Goal: Navigation & Orientation: Find specific page/section

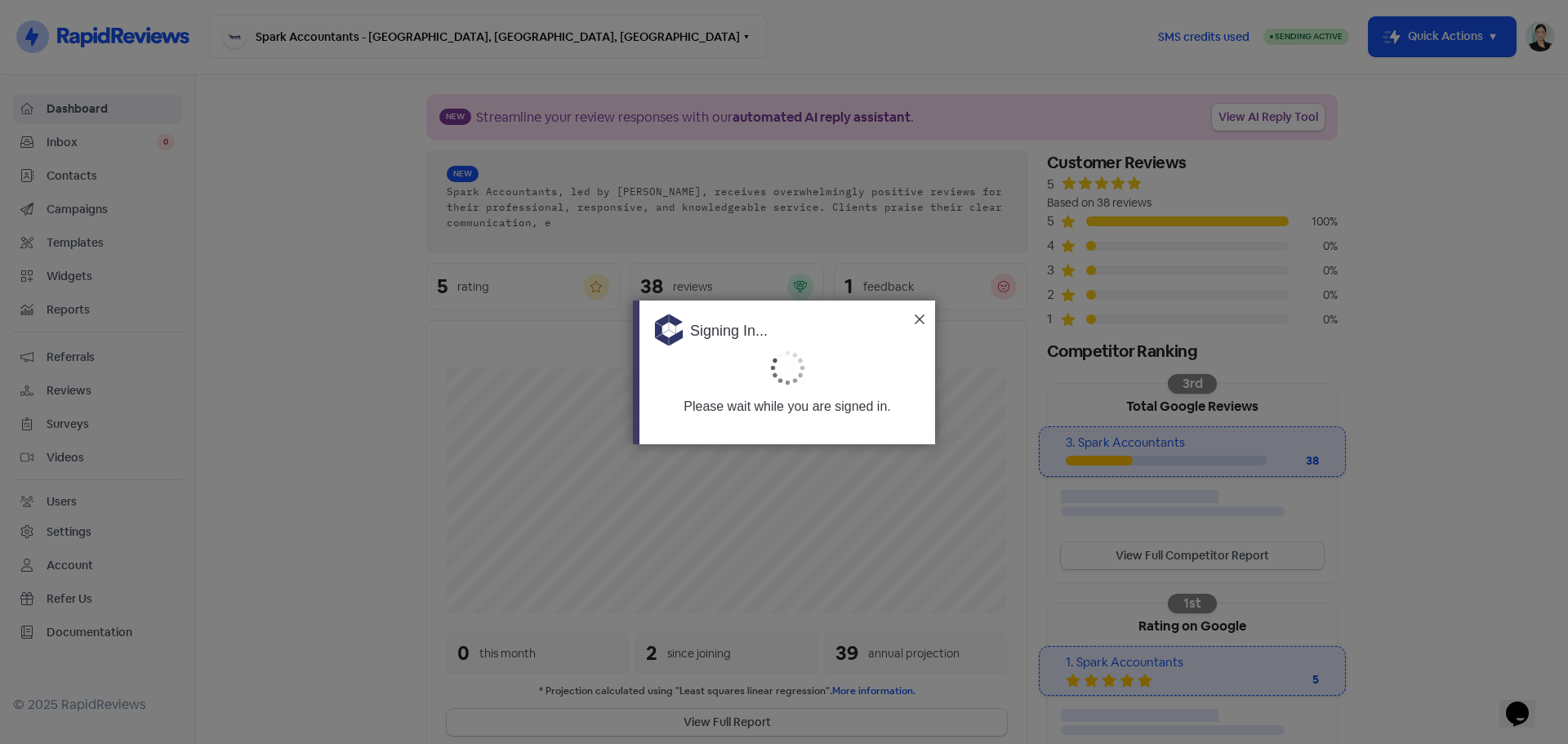
click at [926, 319] on div "Signing In..." at bounding box center [788, 325] width 296 height 49
click at [917, 322] on img at bounding box center [920, 319] width 10 height 10
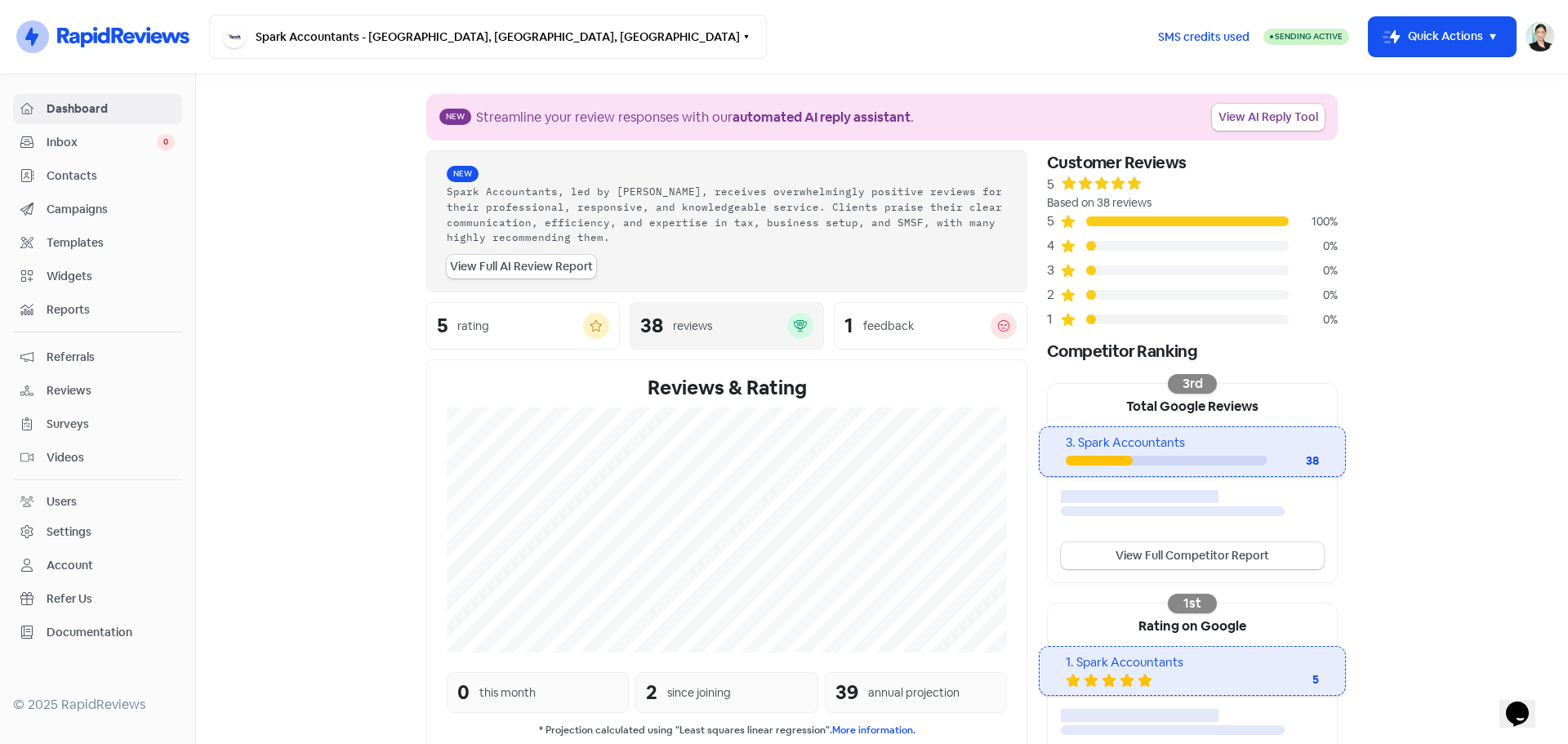
click at [663, 335] on div "38 reviews" at bounding box center [726, 326] width 172 height 26
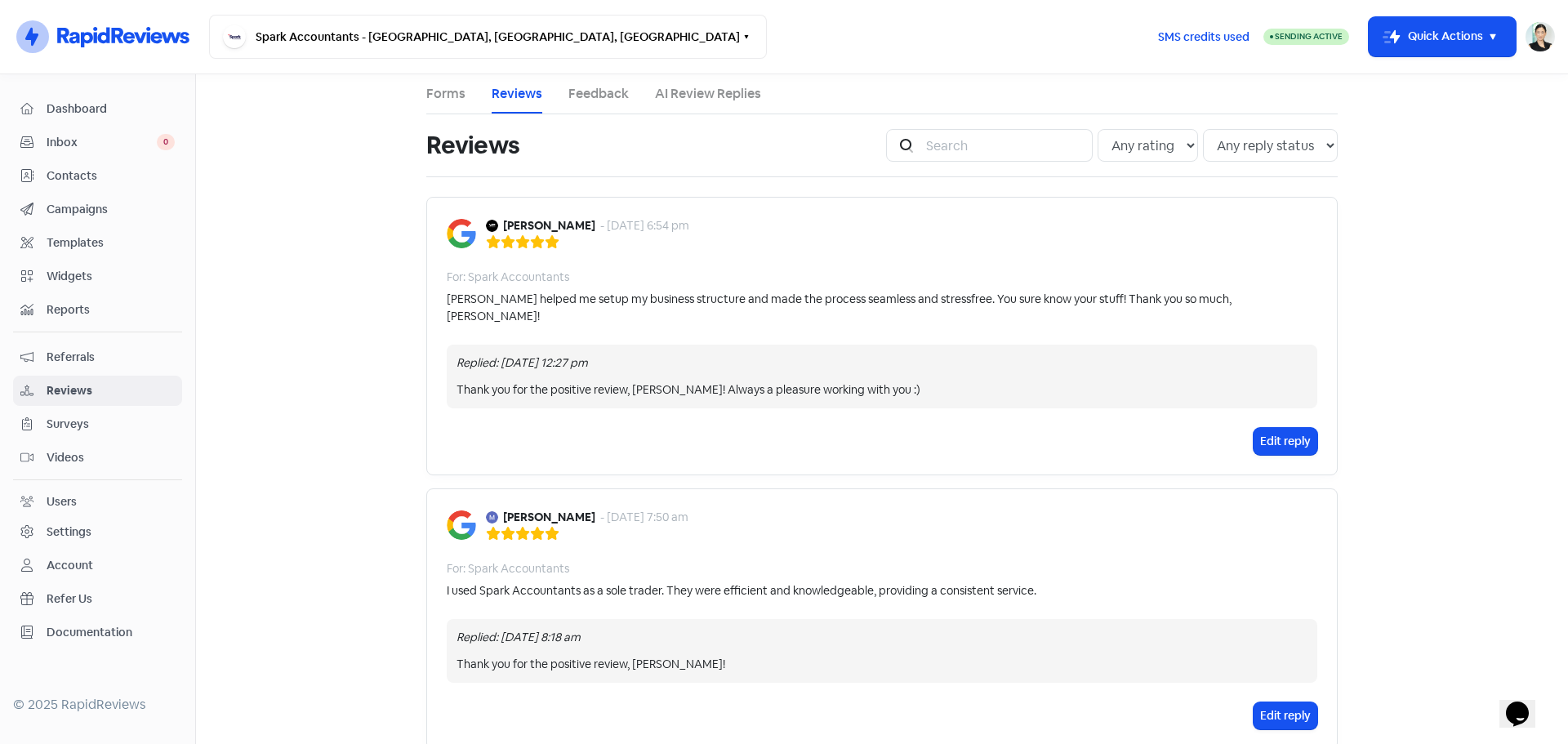
click at [111, 145] on span "Inbox" at bounding box center [101, 142] width 110 height 17
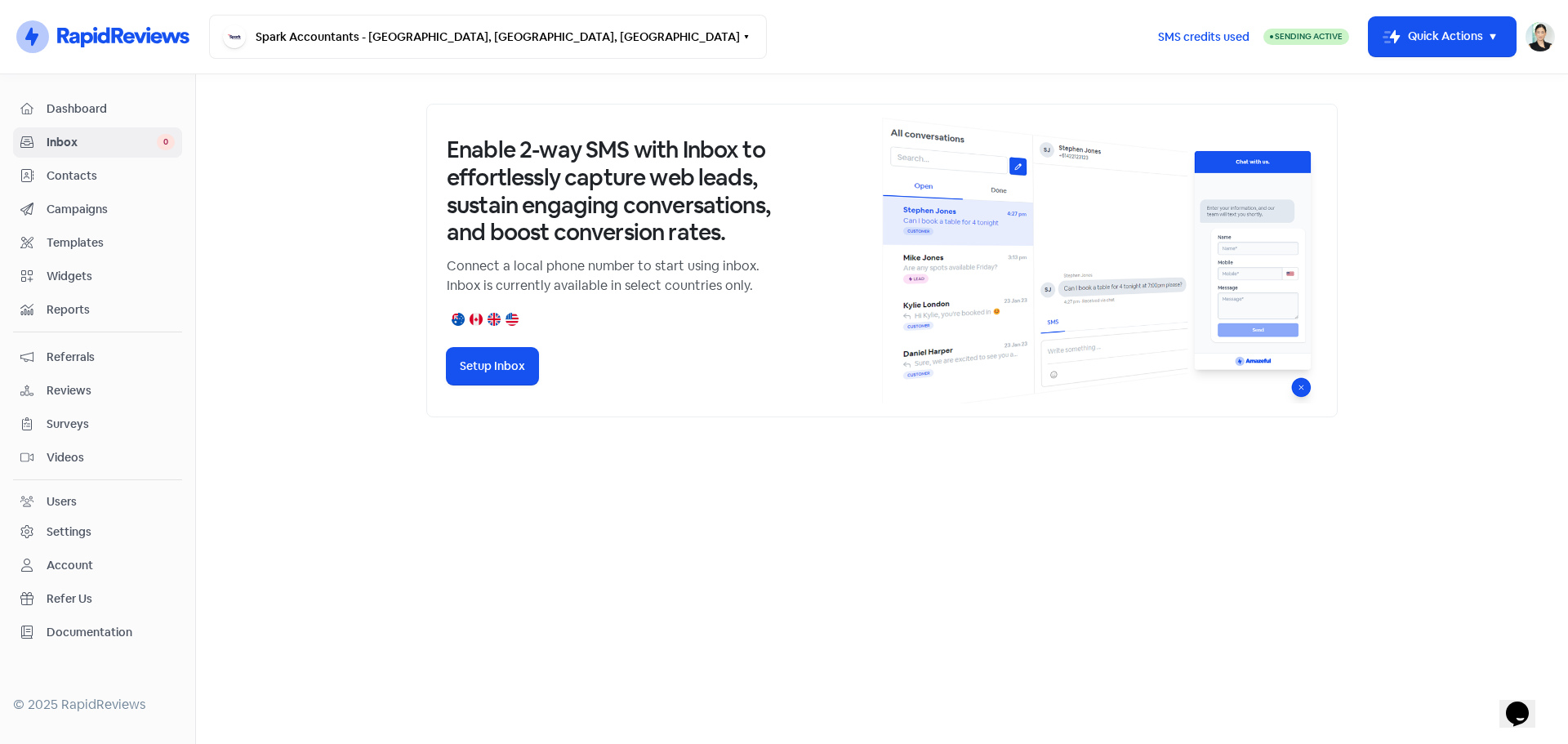
click at [114, 392] on span "Reviews" at bounding box center [111, 391] width 128 height 17
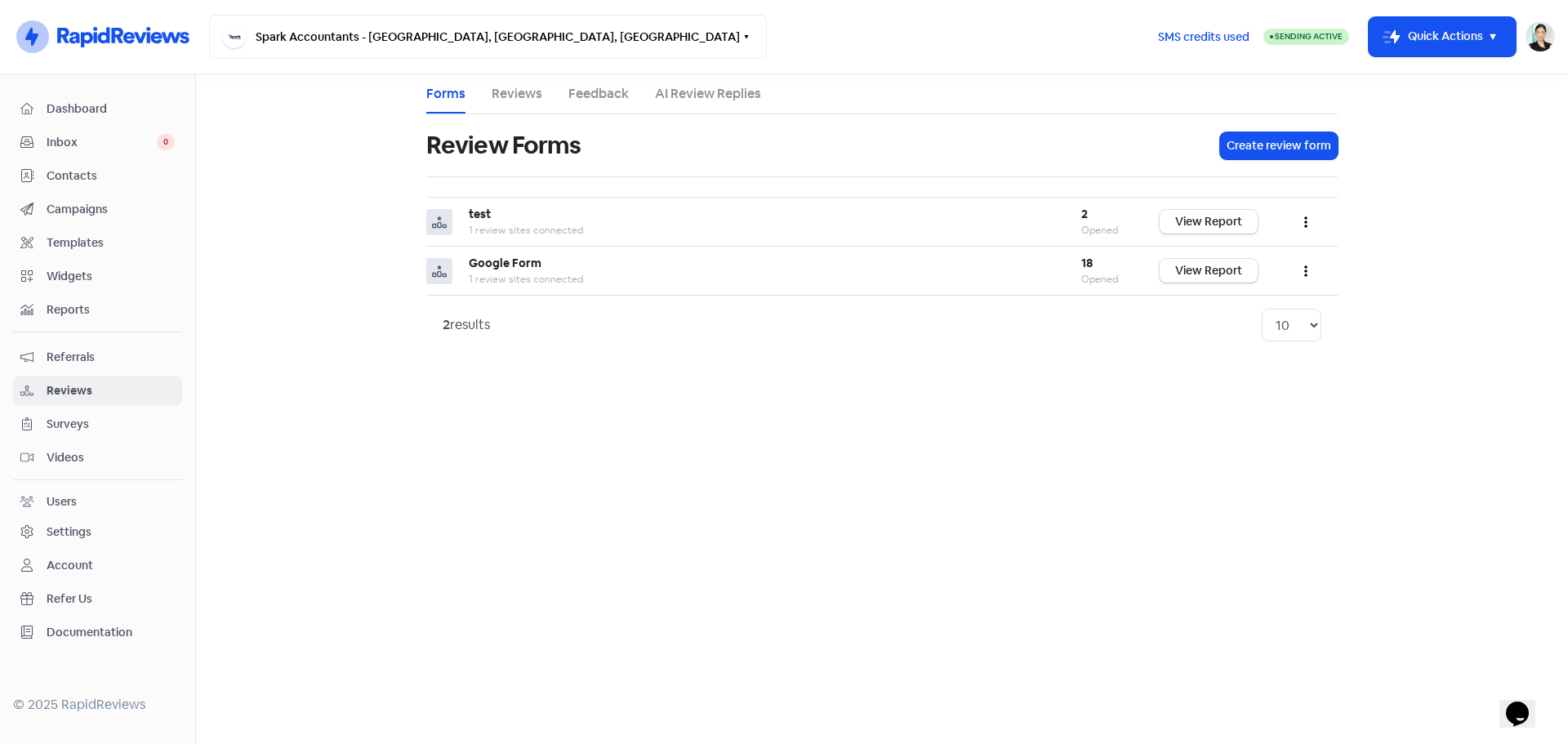
click at [511, 94] on link "Reviews" at bounding box center [517, 94] width 51 height 20
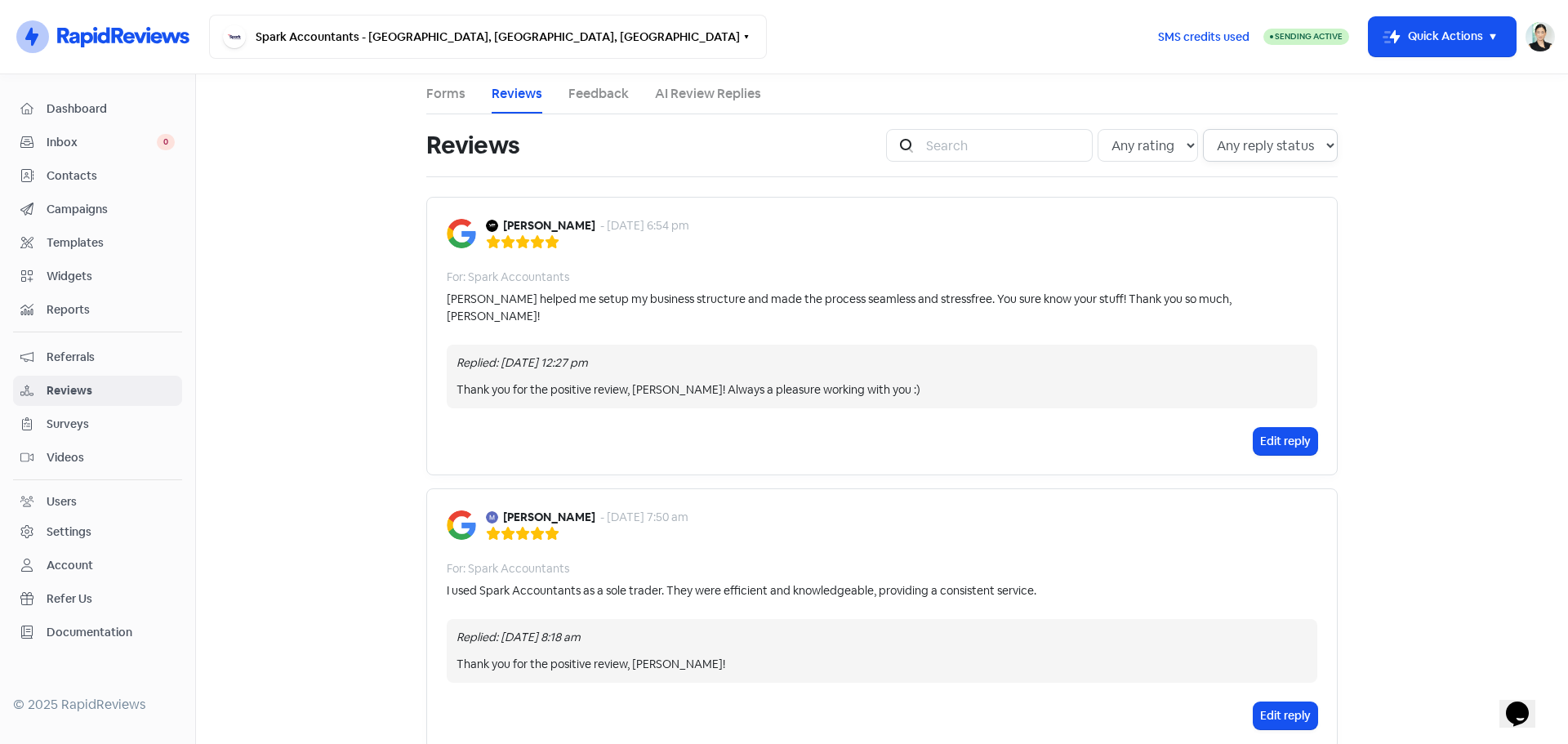
click at [1245, 144] on select "Any reply status Has reply No reply" at bounding box center [1270, 145] width 135 height 32
click at [1203, 129] on select "Any reply status Has reply No reply" at bounding box center [1270, 145] width 135 height 32
click at [1242, 154] on select "Any reply status Has reply No reply" at bounding box center [1270, 145] width 135 height 32
select select "false"
click at [1203, 129] on select "Any reply status Has reply No reply" at bounding box center [1270, 145] width 135 height 32
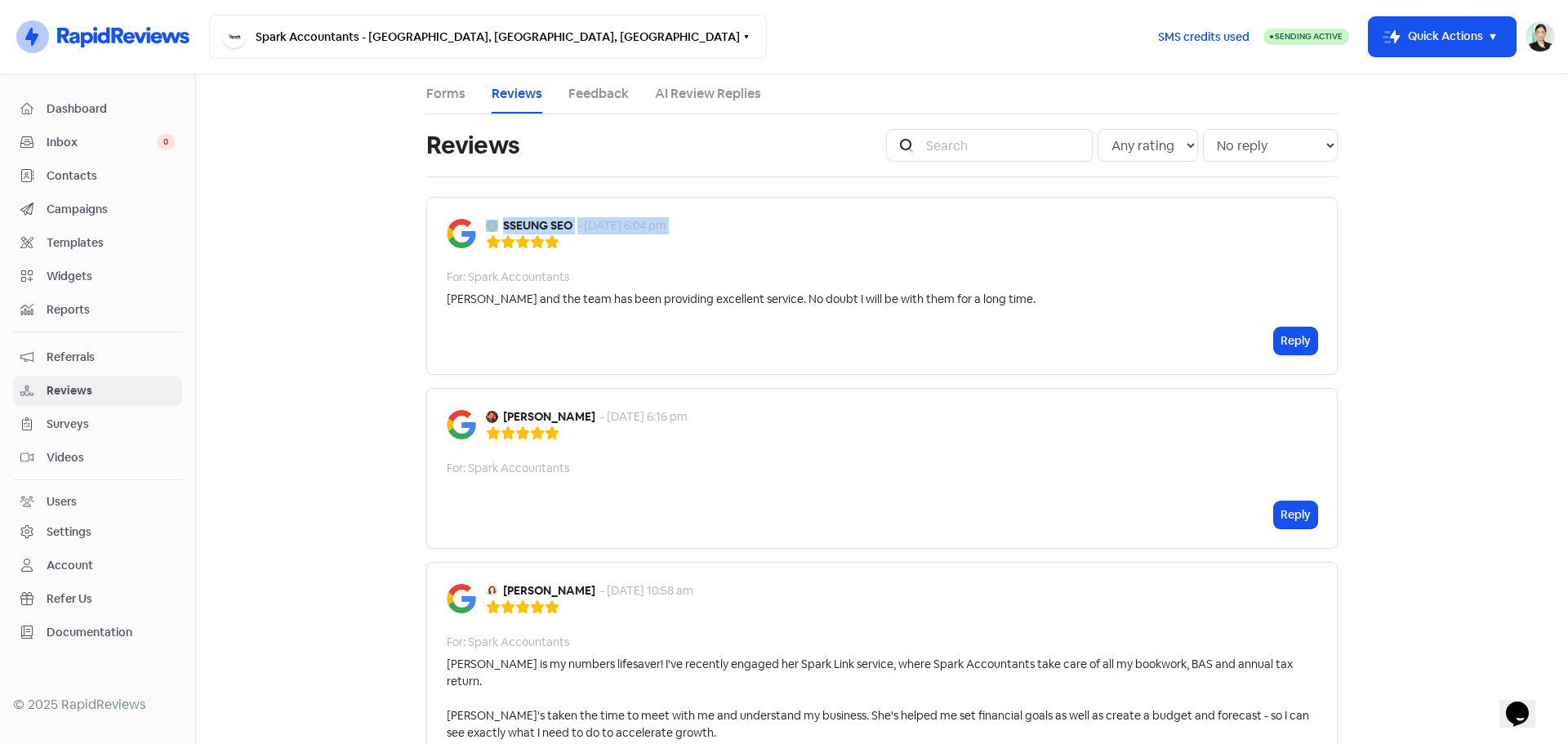
drag, startPoint x: 739, startPoint y: 239, endPoint x: 482, endPoint y: 234, distance: 257.0
click at [482, 234] on div "SSEUNG SEO - [DATE] 6:04 pm" at bounding box center [882, 232] width 871 height 32
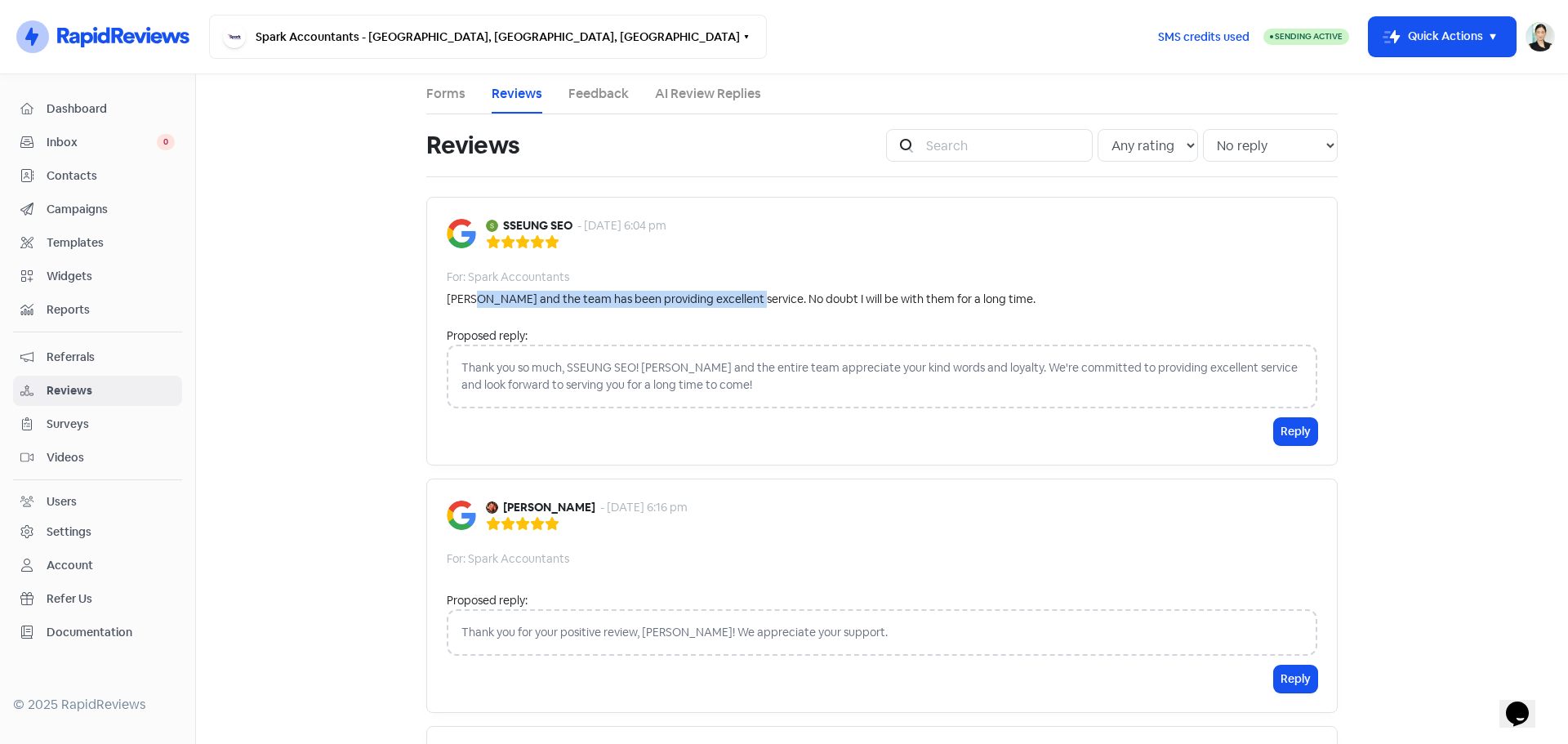
drag, startPoint x: 475, startPoint y: 299, endPoint x: 748, endPoint y: 300, distance: 273.0
click at [748, 300] on div "[PERSON_NAME] and the team has been providing excellent service. No doubt I wil…" at bounding box center [741, 299] width 589 height 17
click at [300, 374] on main "Forms Reviews Feedback AI Review Replies Reviews Icon For Search Any rating 5 s…" at bounding box center [881, 409] width 1372 height 670
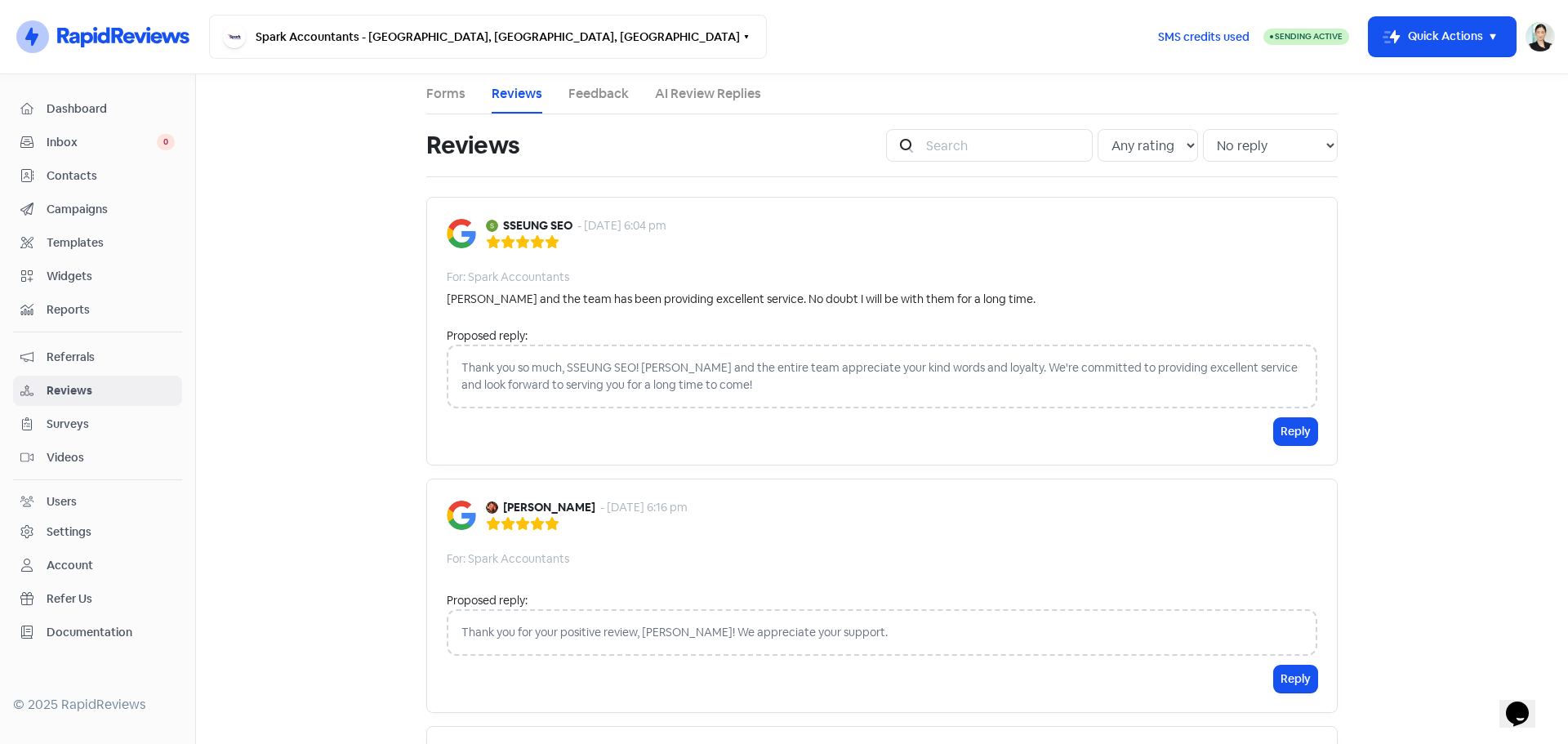
click at [72, 363] on span "Referrals" at bounding box center [111, 357] width 128 height 17
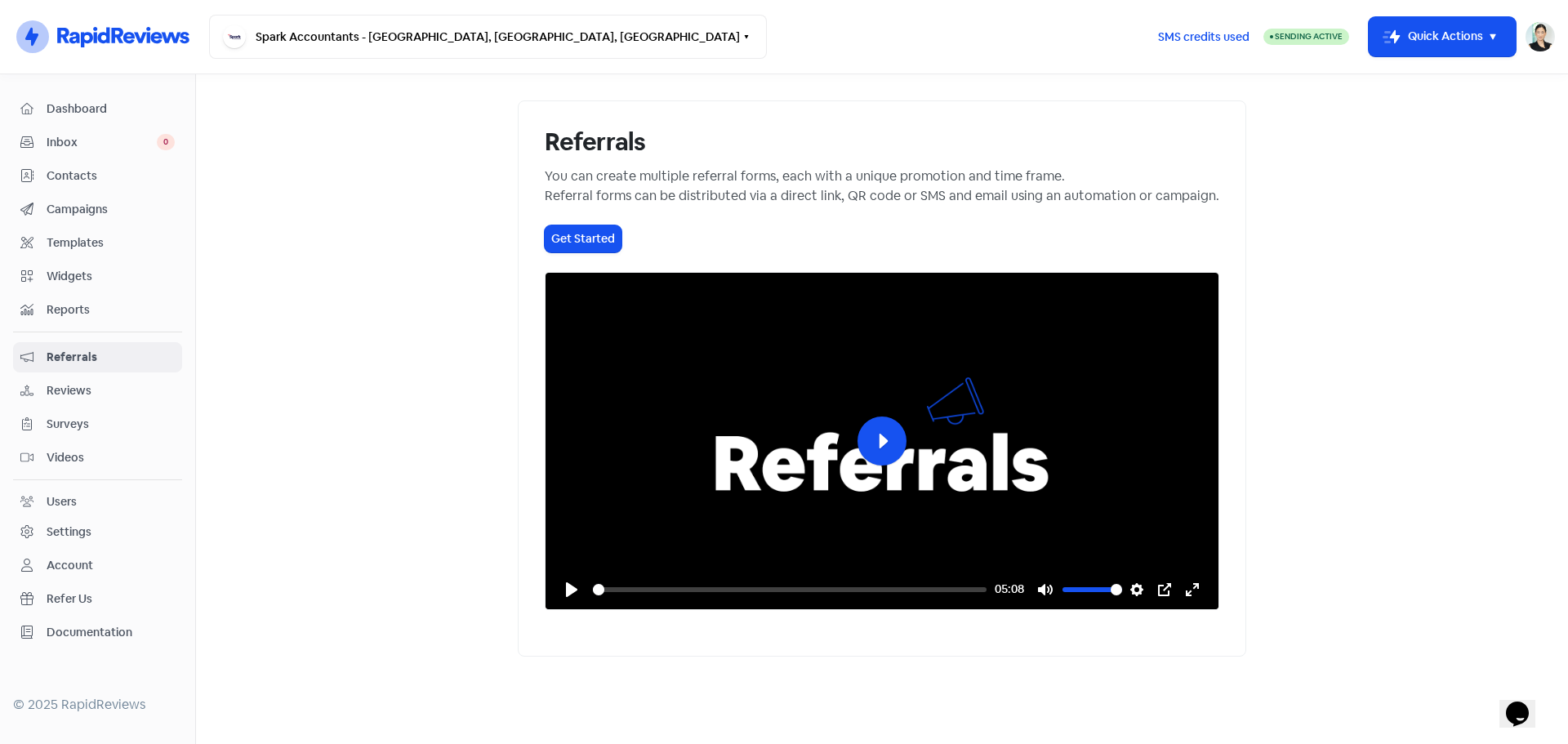
click at [69, 398] on span "Reviews" at bounding box center [111, 391] width 128 height 17
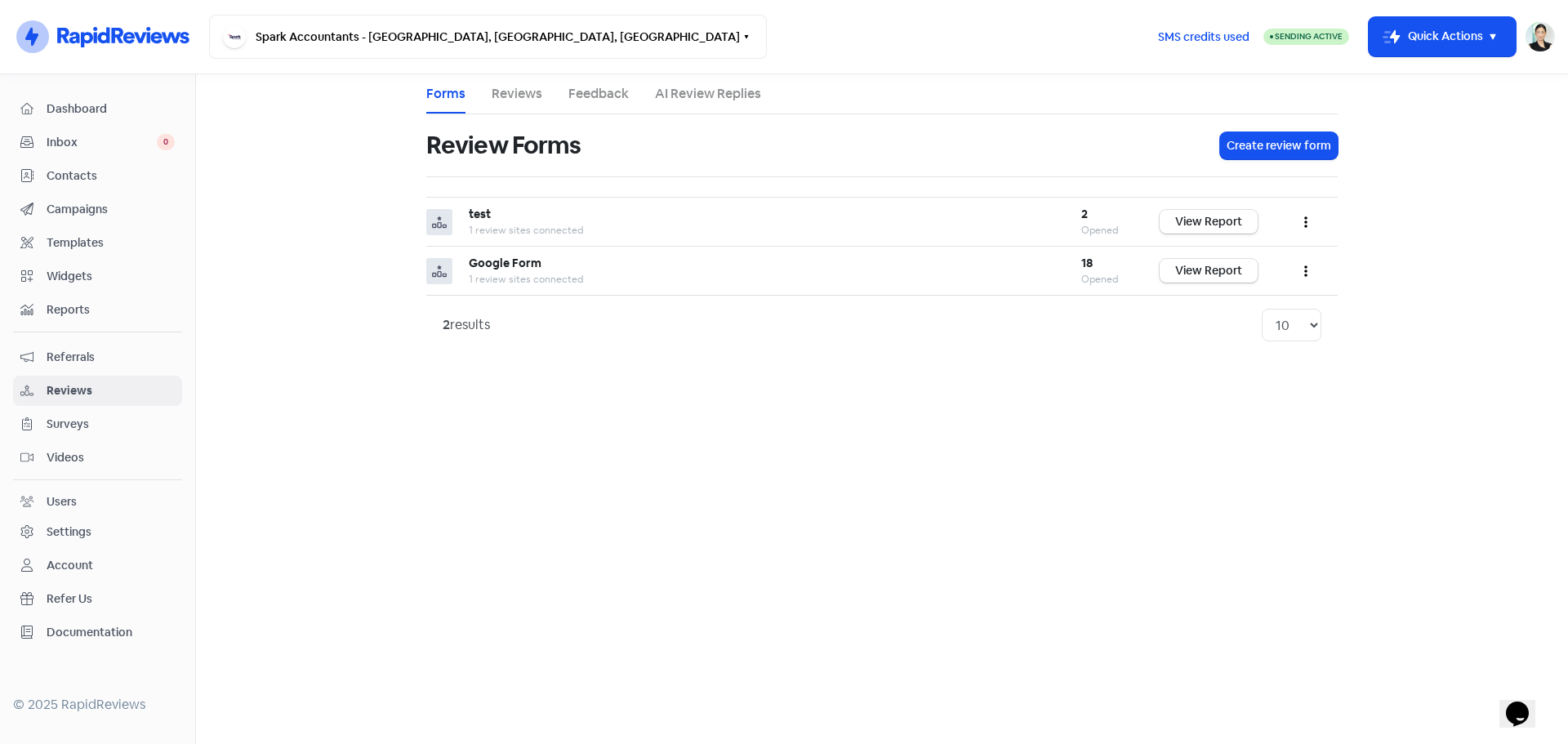
click at [126, 192] on div "Dashboard Inbox 0 Contacts Campaigns Templates Widgets Reports Referrals Review…" at bounding box center [97, 371] width 169 height 554
click at [116, 209] on span "Campaigns" at bounding box center [111, 209] width 128 height 17
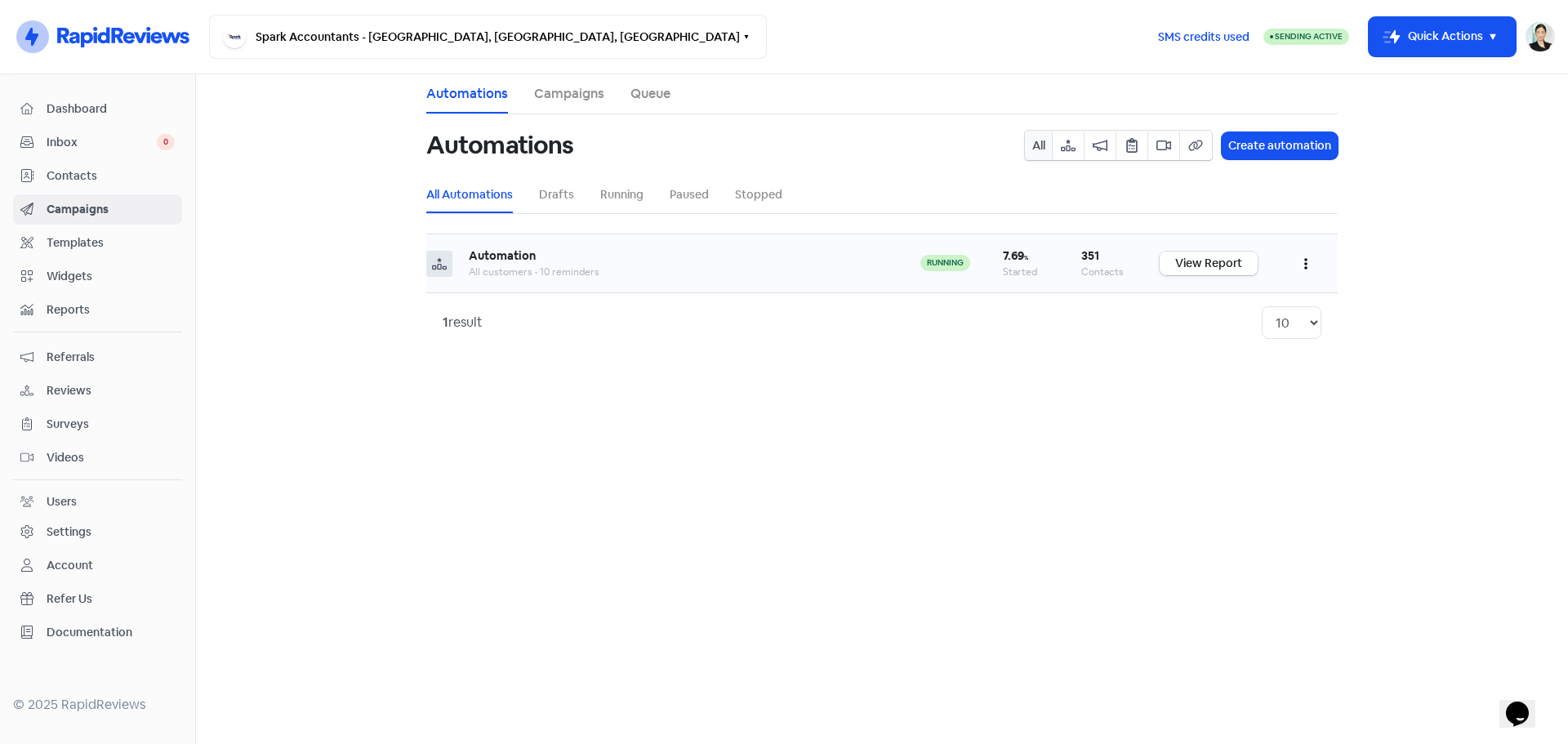
click at [1226, 255] on link "View Report" at bounding box center [1208, 263] width 98 height 24
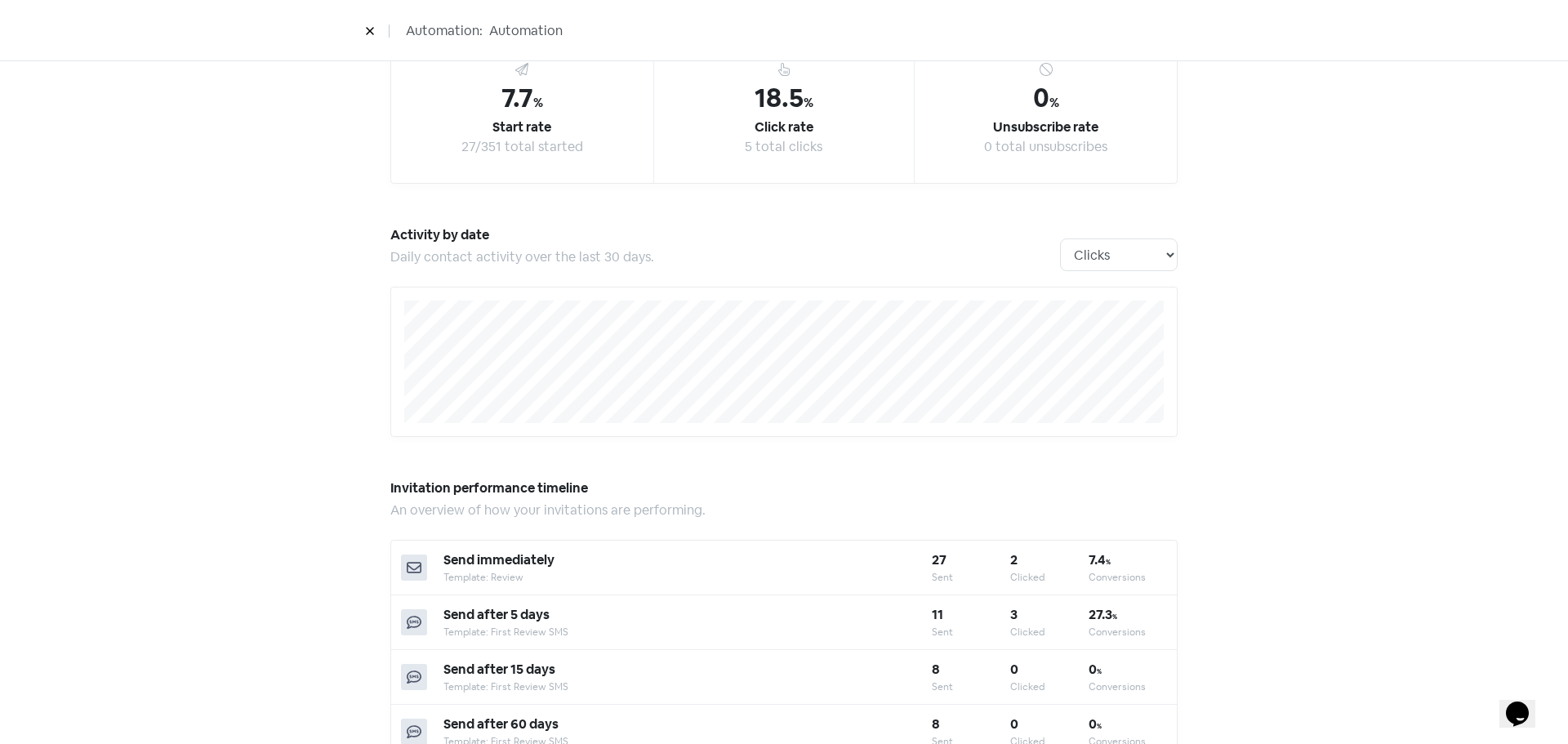
scroll to position [137, 0]
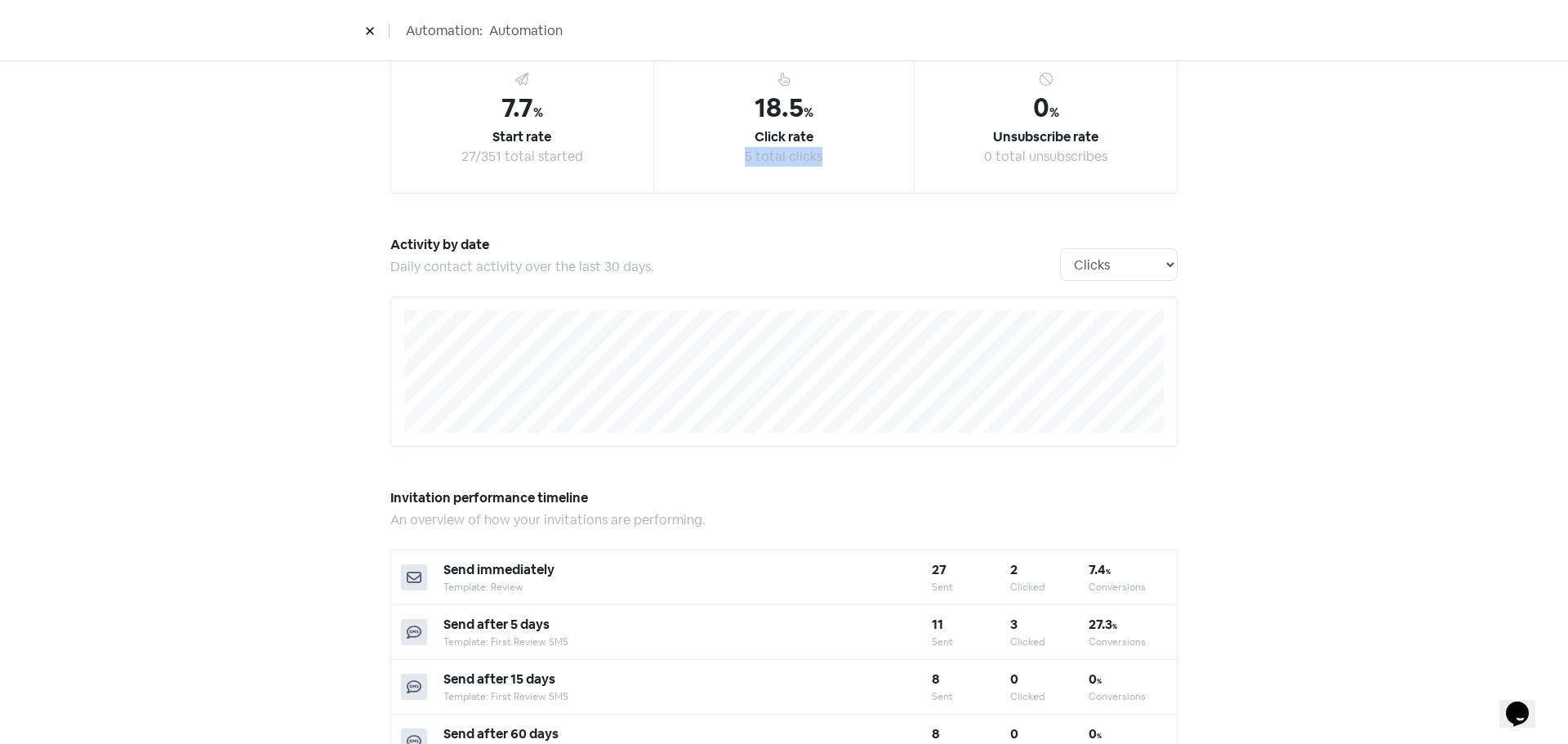
drag, startPoint x: 659, startPoint y: 121, endPoint x: 863, endPoint y: 155, distance: 206.8
click at [863, 155] on div "18.5 % Click rate 5 total clicks" at bounding box center [784, 117] width 263 height 150
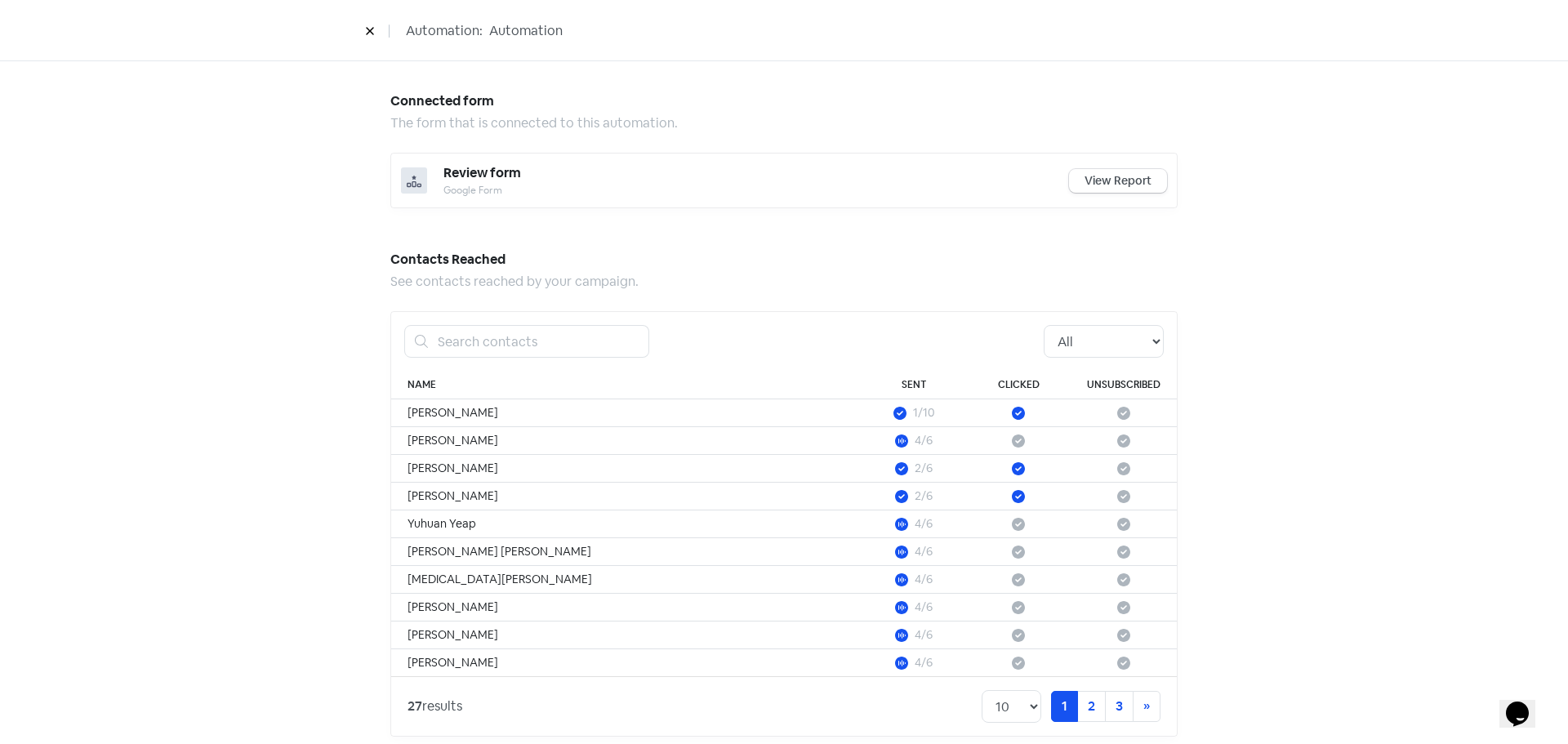
scroll to position [1210, 0]
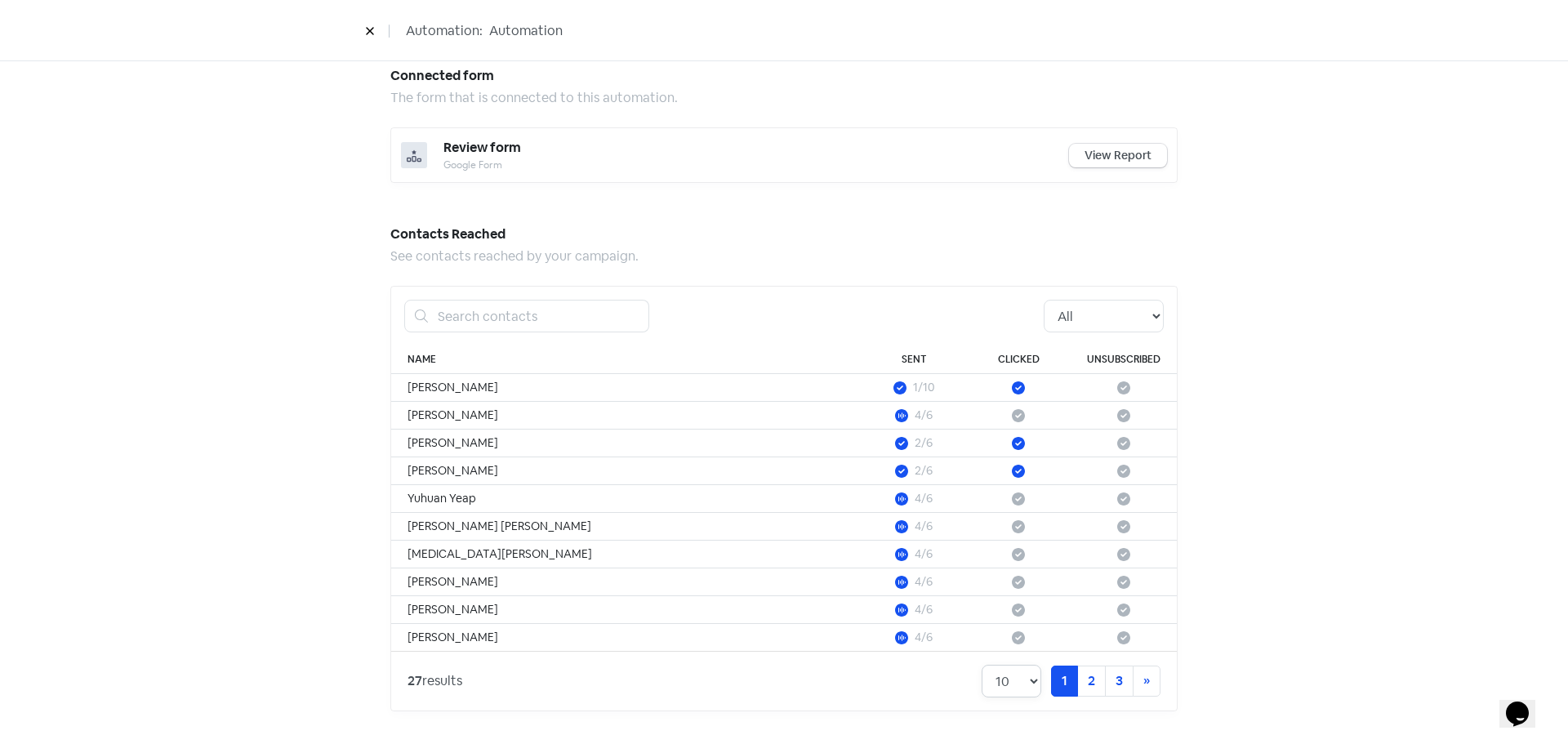
click at [996, 681] on select "10 20 30 50 100" at bounding box center [1011, 681] width 59 height 32
select select "100"
click at [982, 665] on select "10 20 30 50 100" at bounding box center [1011, 681] width 59 height 32
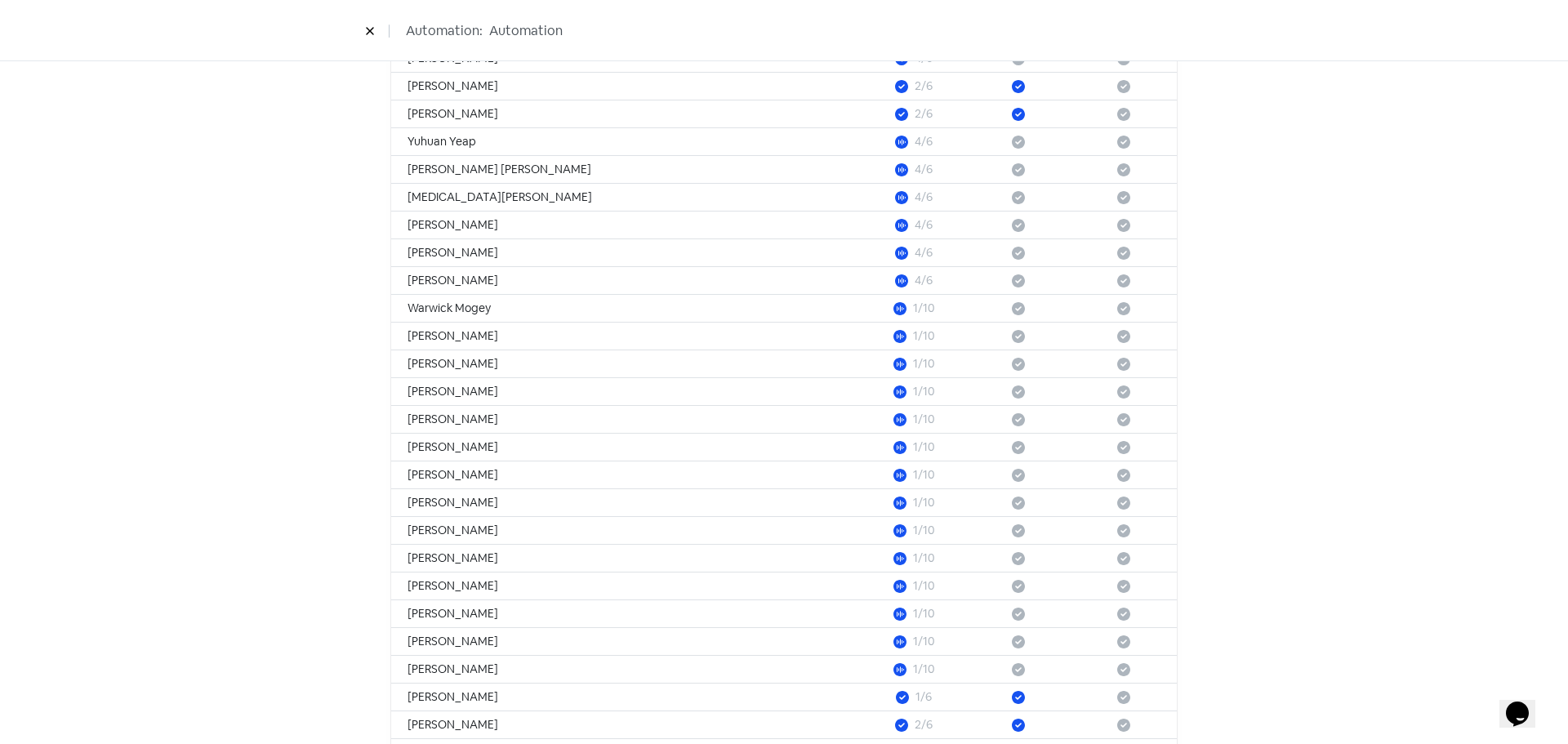
scroll to position [1682, 0]
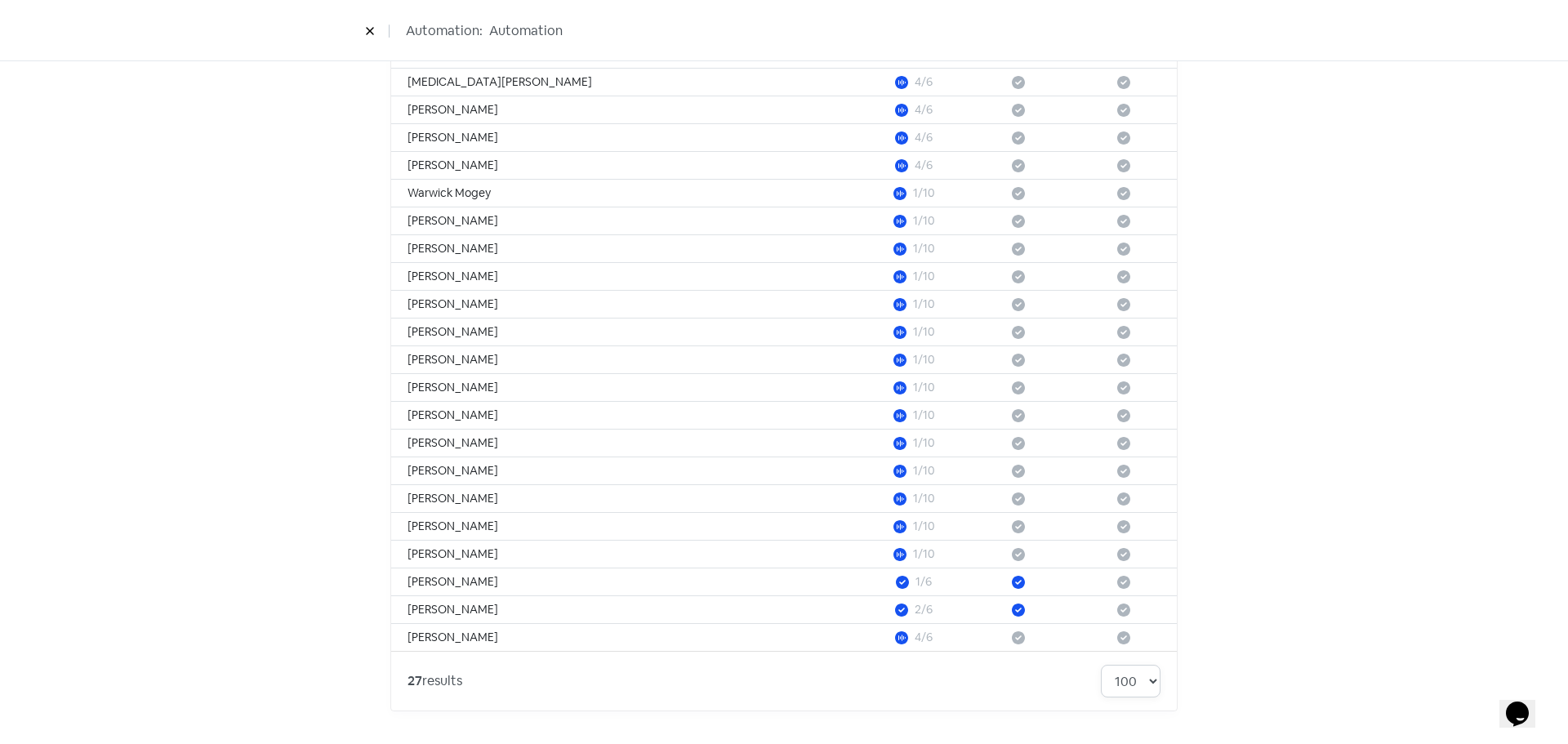
click at [1142, 681] on select "10 20 30 50 100" at bounding box center [1131, 681] width 59 height 32
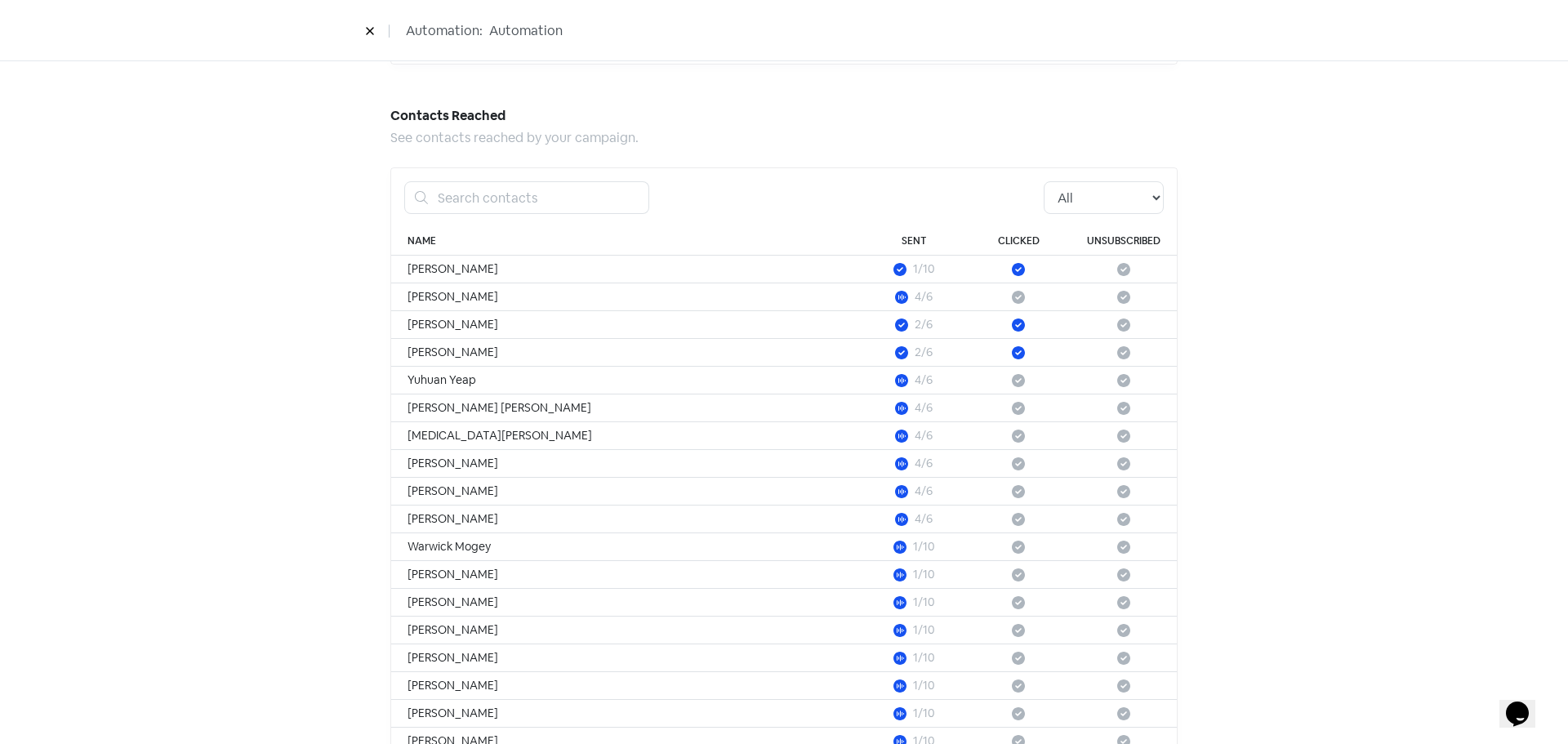
scroll to position [1137, 0]
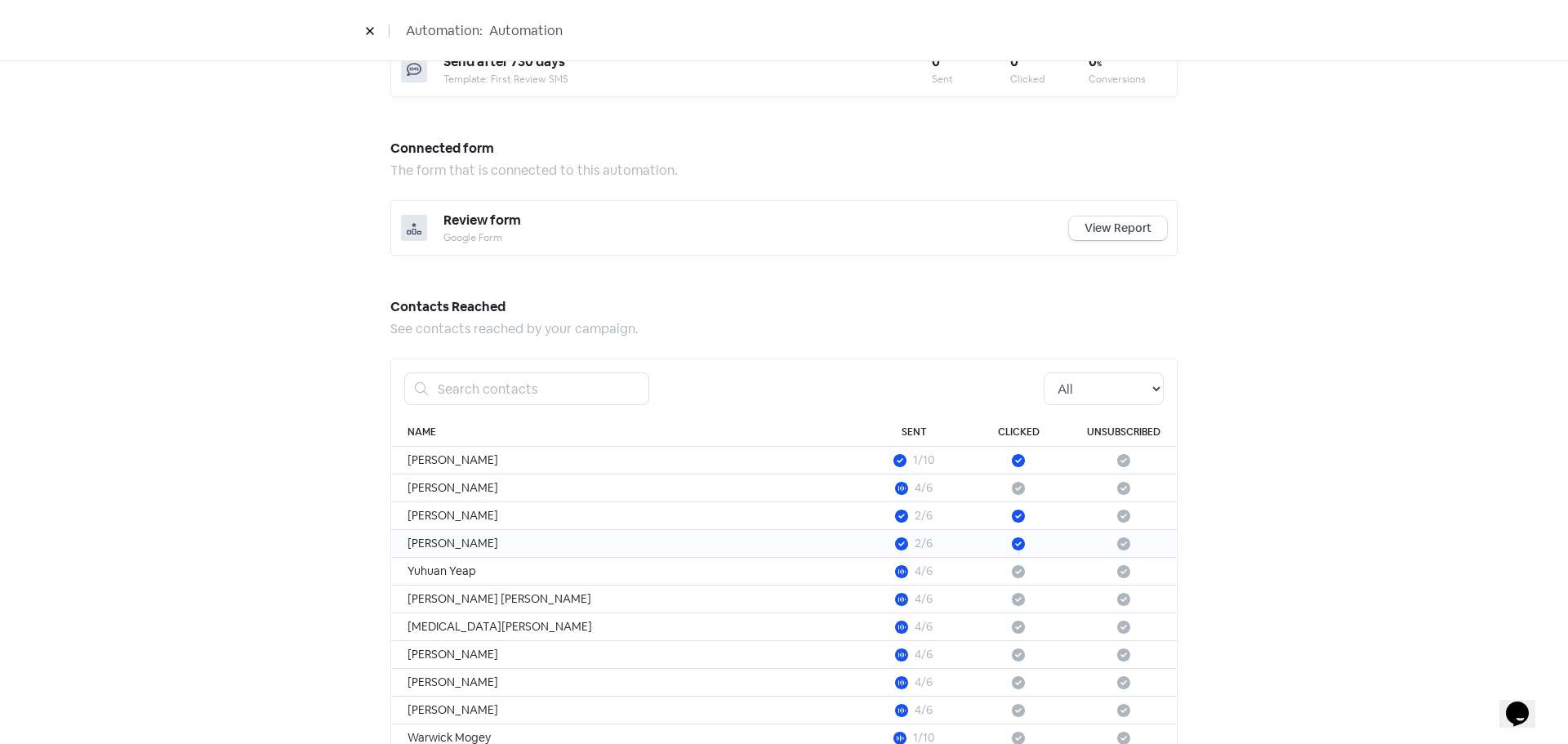
click at [1010, 536] on div at bounding box center [1018, 543] width 72 height 17
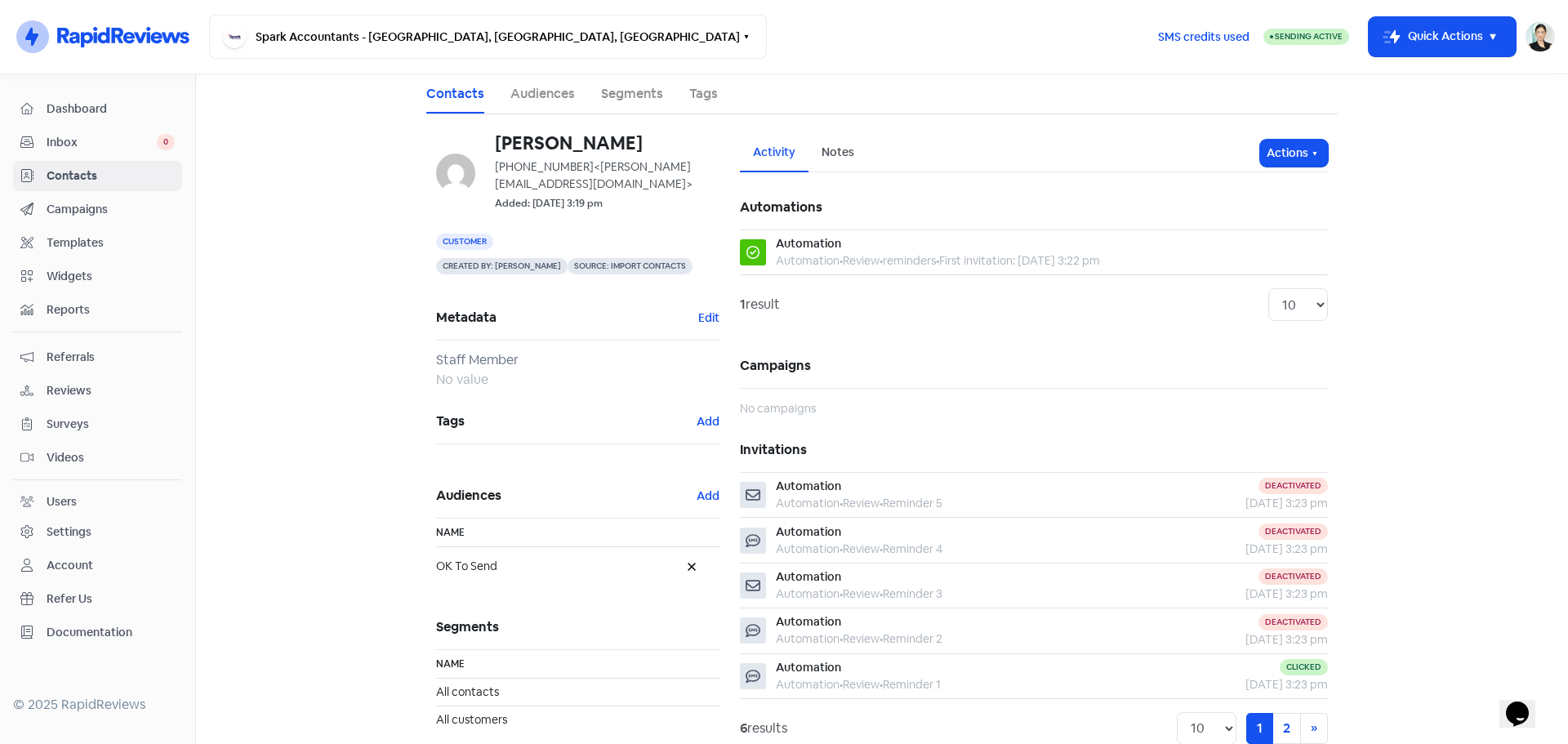
click at [862, 669] on div "Automation" at bounding box center [858, 668] width 165 height 17
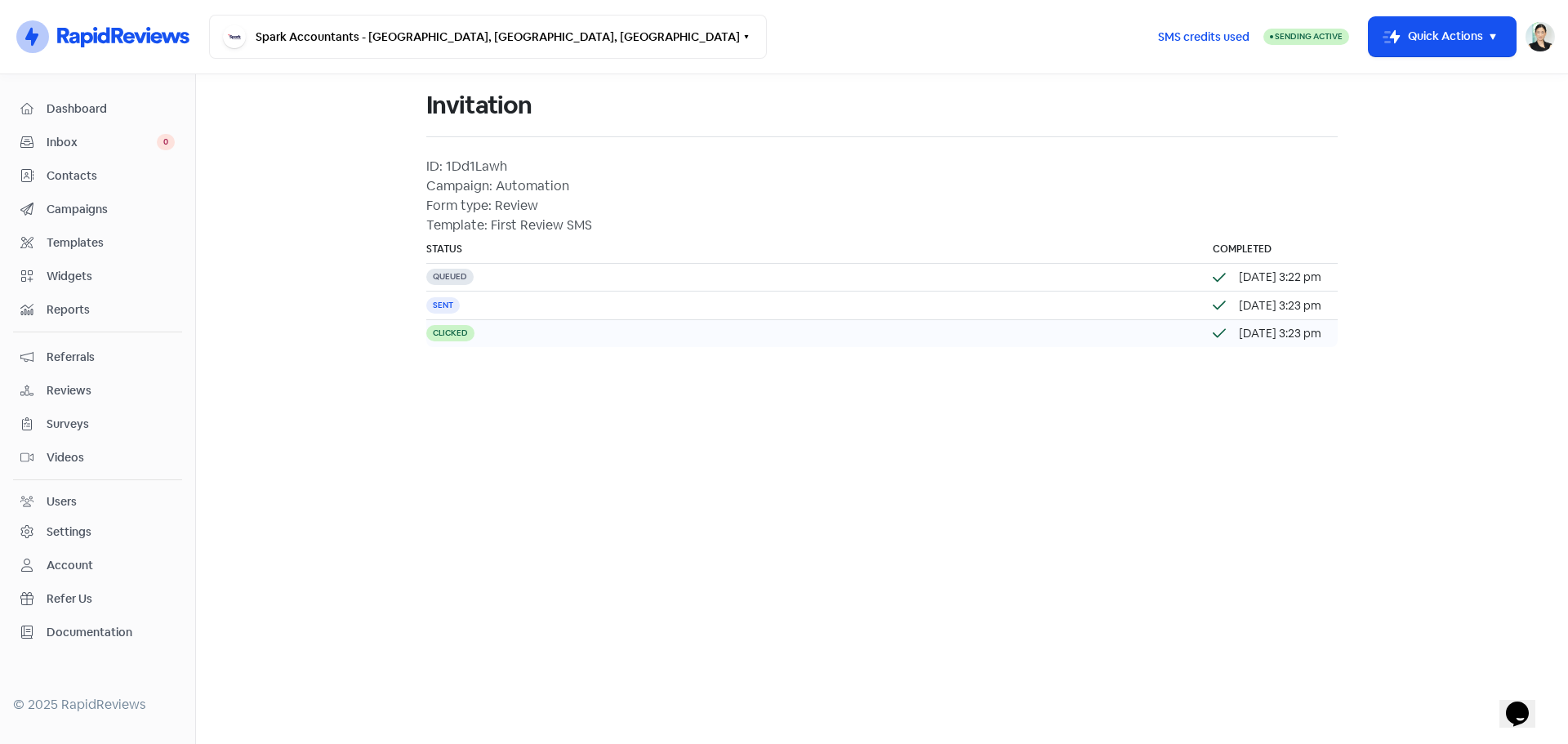
click at [573, 331] on td "Clicked" at bounding box center [811, 332] width 770 height 28
click at [577, 316] on td "Sent" at bounding box center [811, 305] width 770 height 28
click at [594, 269] on td "Queued" at bounding box center [811, 277] width 770 height 28
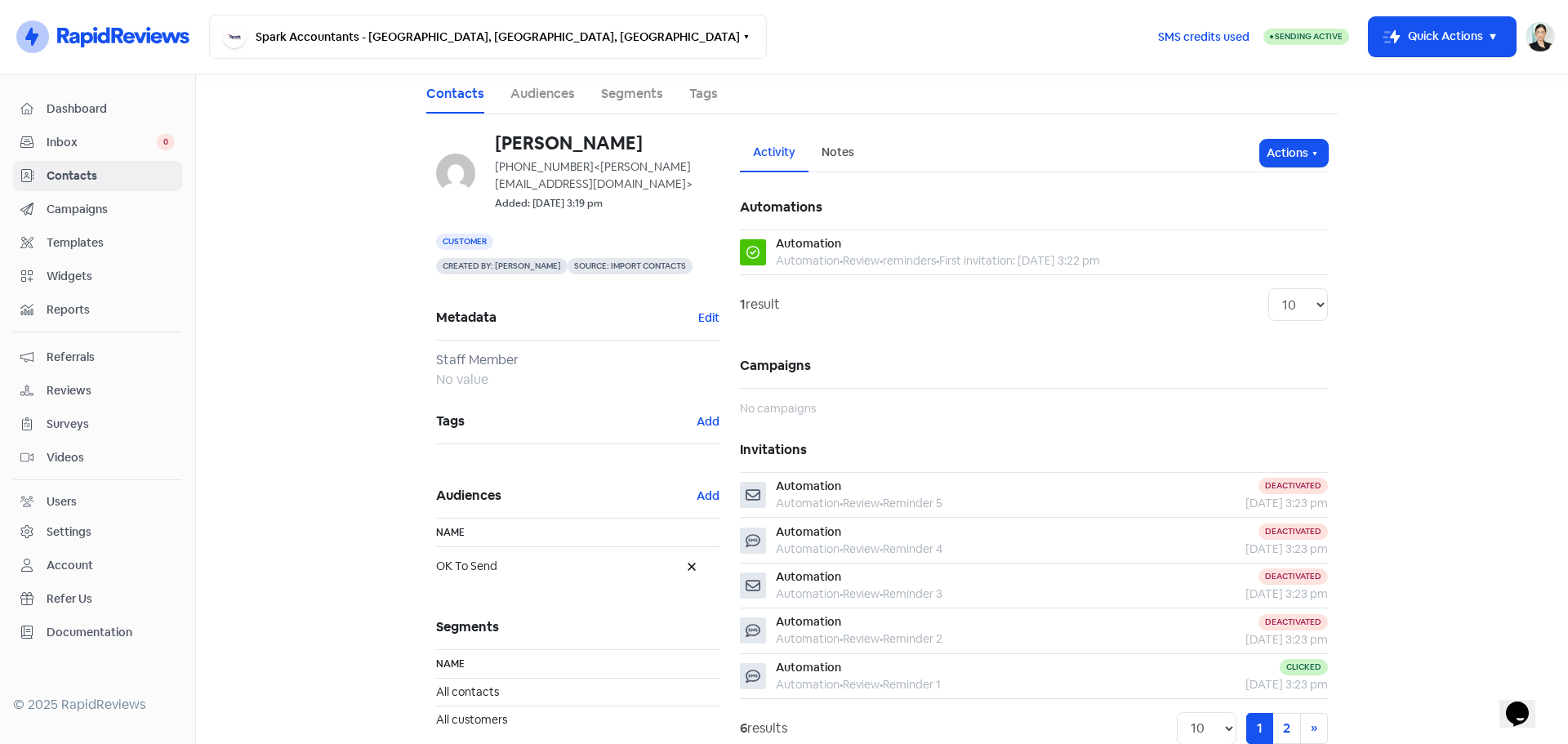
click at [855, 150] on div "Notes" at bounding box center [838, 153] width 59 height 38
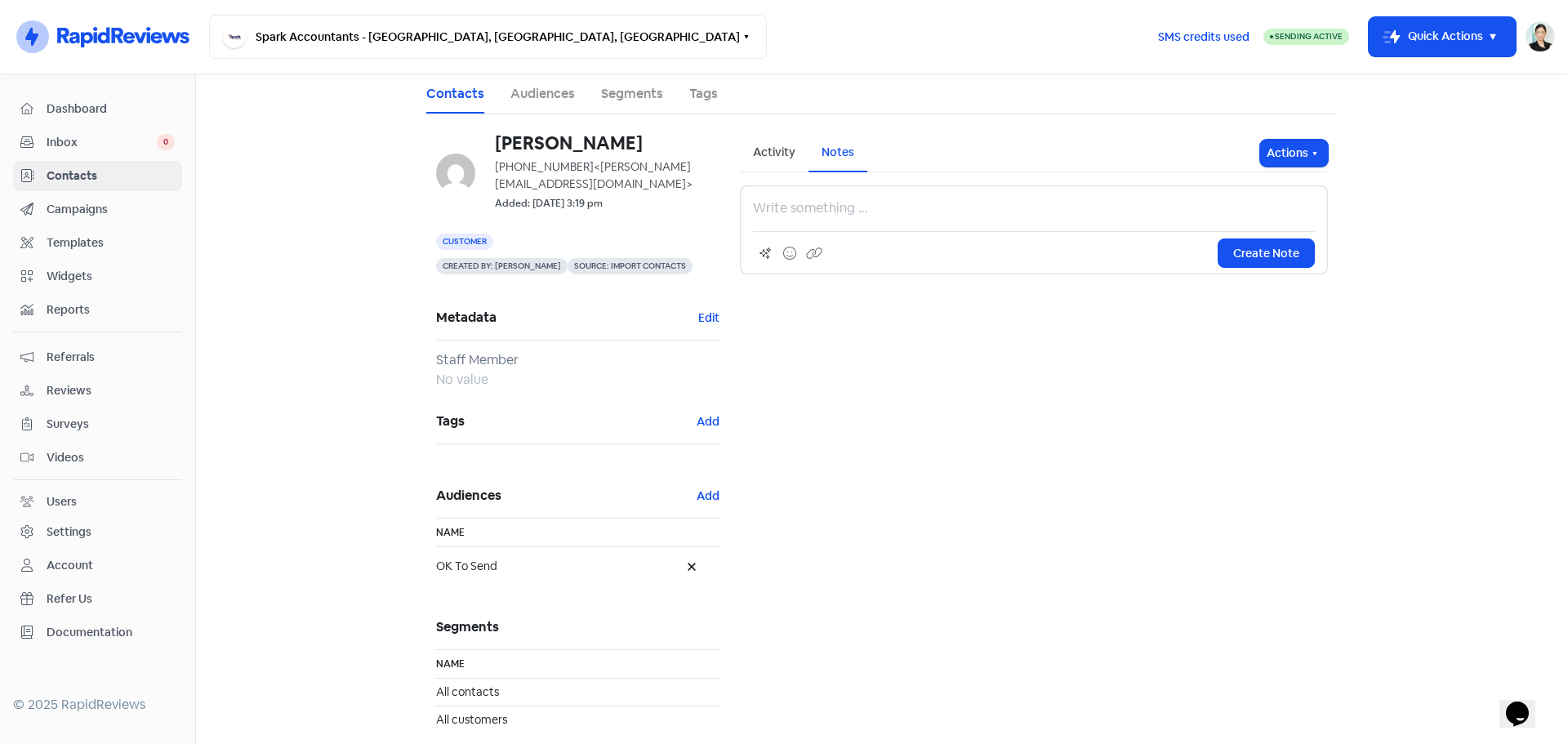
click at [742, 155] on div "Activity" at bounding box center [774, 153] width 69 height 38
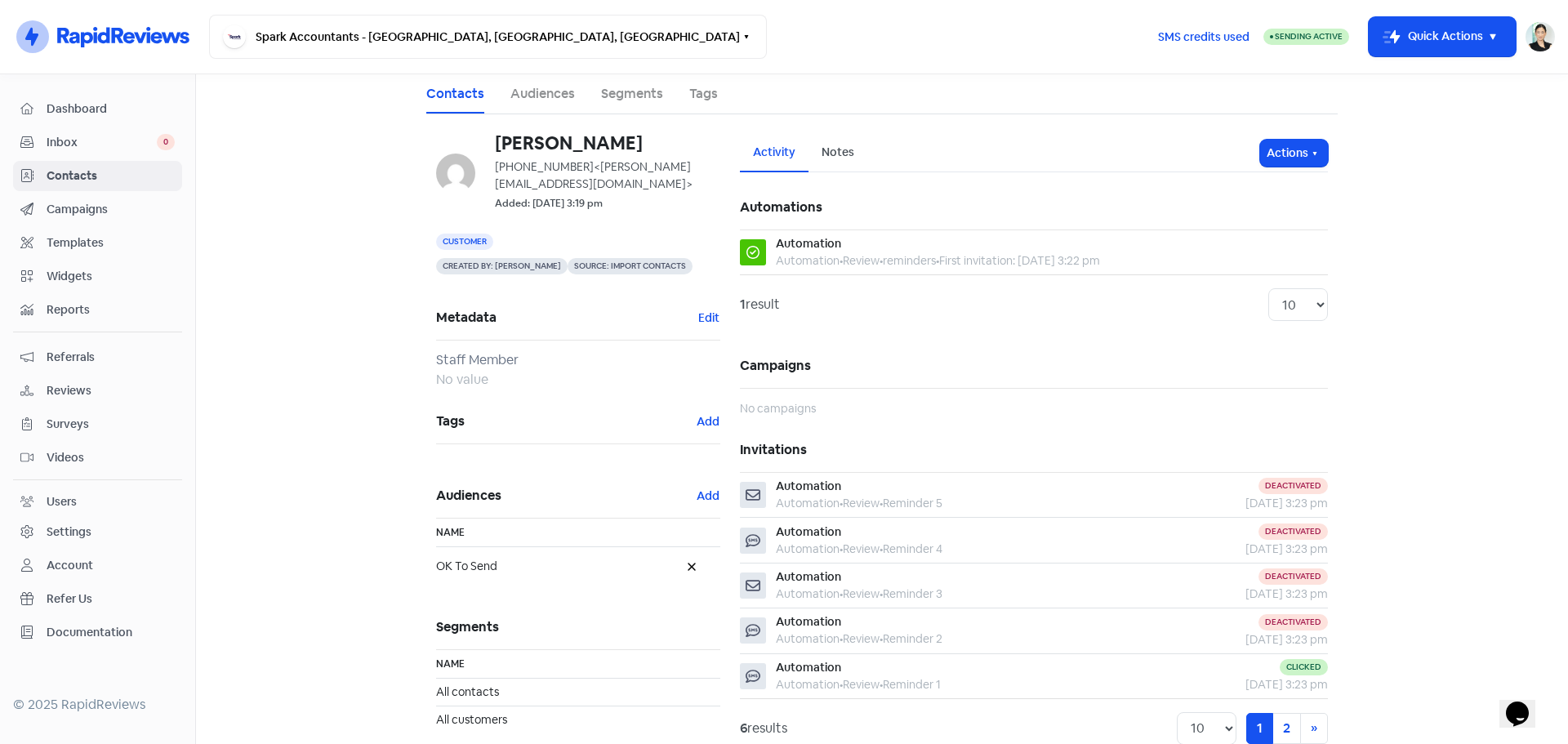
click at [531, 92] on link "Audiences" at bounding box center [542, 94] width 65 height 20
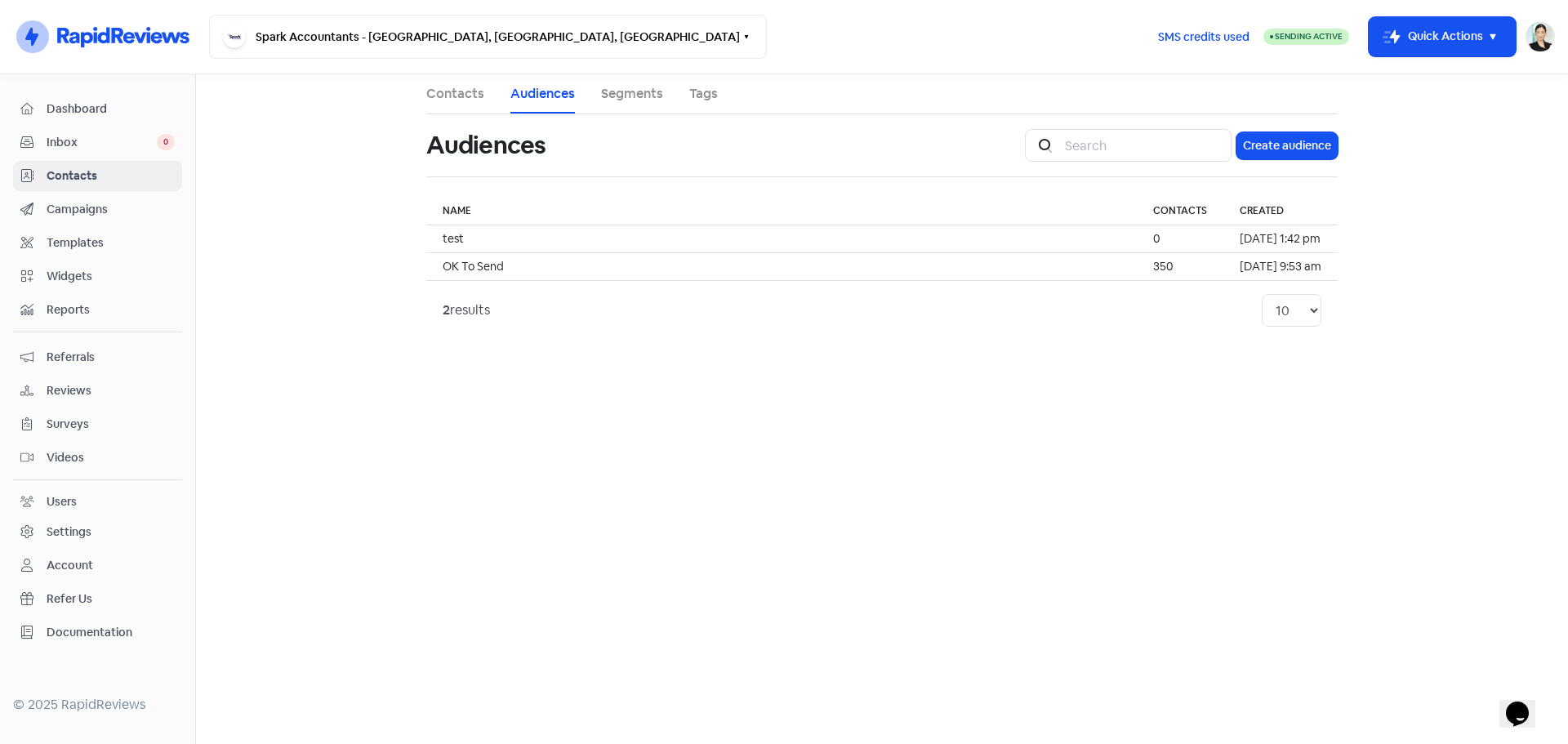
click at [632, 92] on link "Segments" at bounding box center [631, 94] width 62 height 20
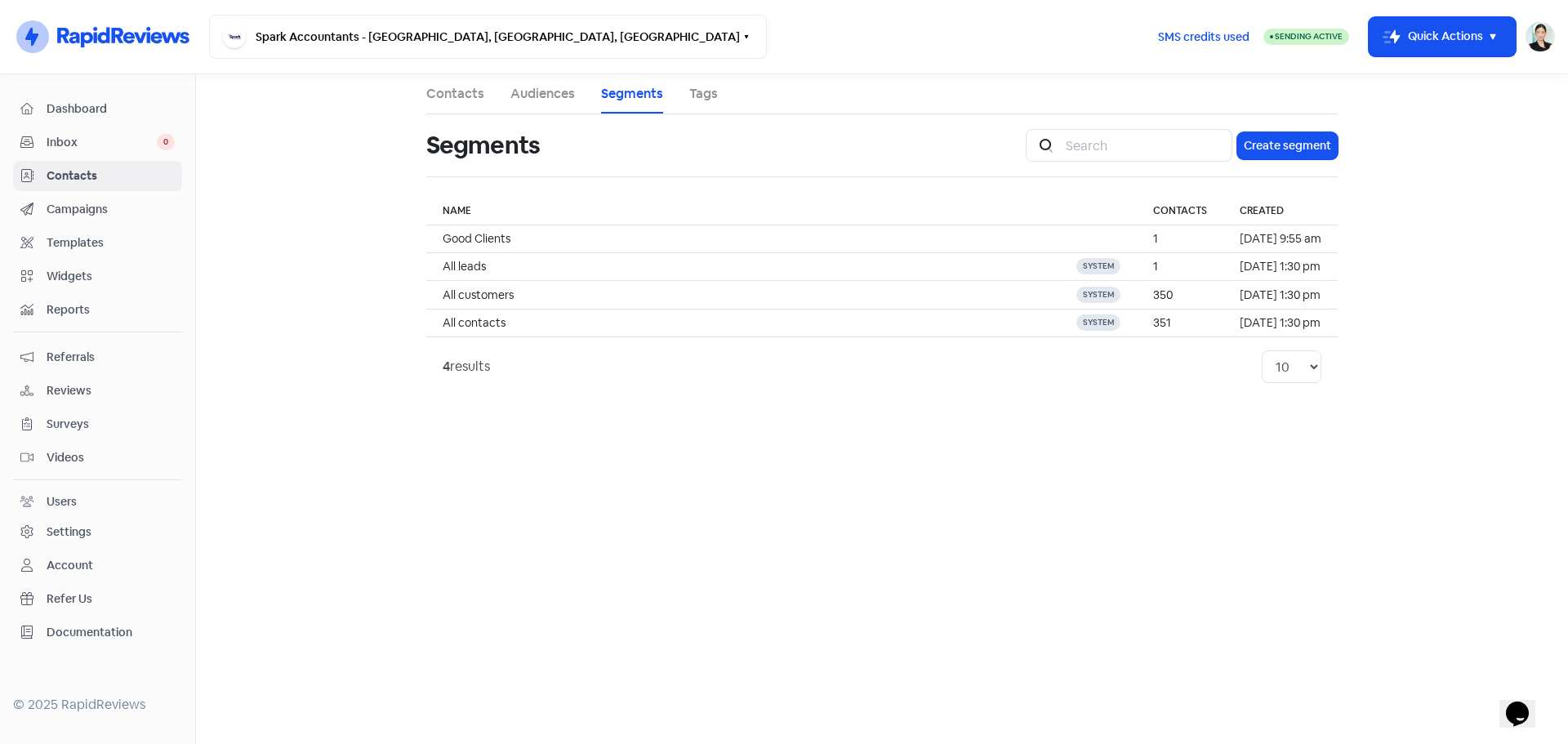
click at [456, 93] on link "Contacts" at bounding box center [455, 94] width 58 height 20
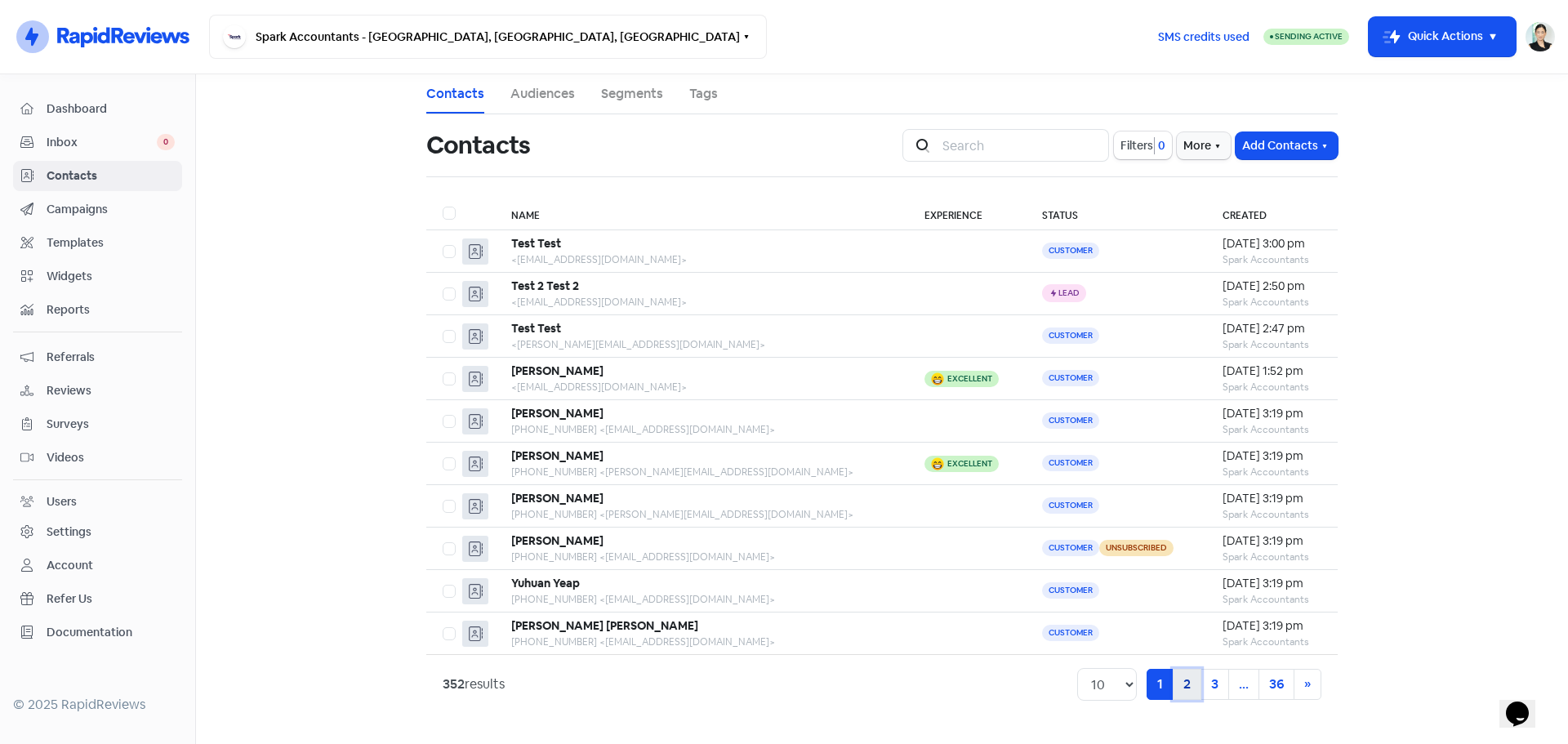
click at [1180, 685] on link "2" at bounding box center [1187, 684] width 29 height 31
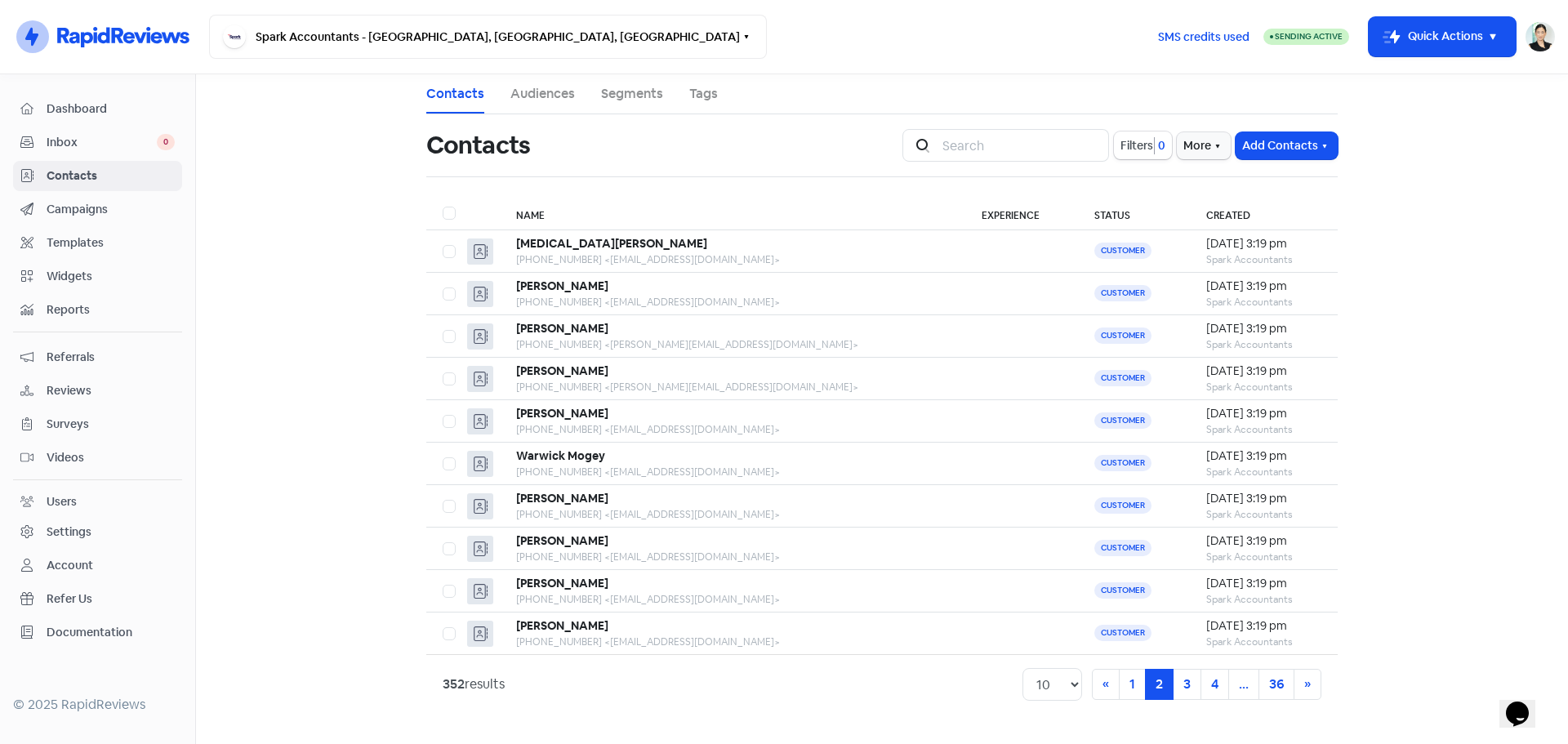
click at [90, 215] on span "Campaigns" at bounding box center [111, 209] width 128 height 17
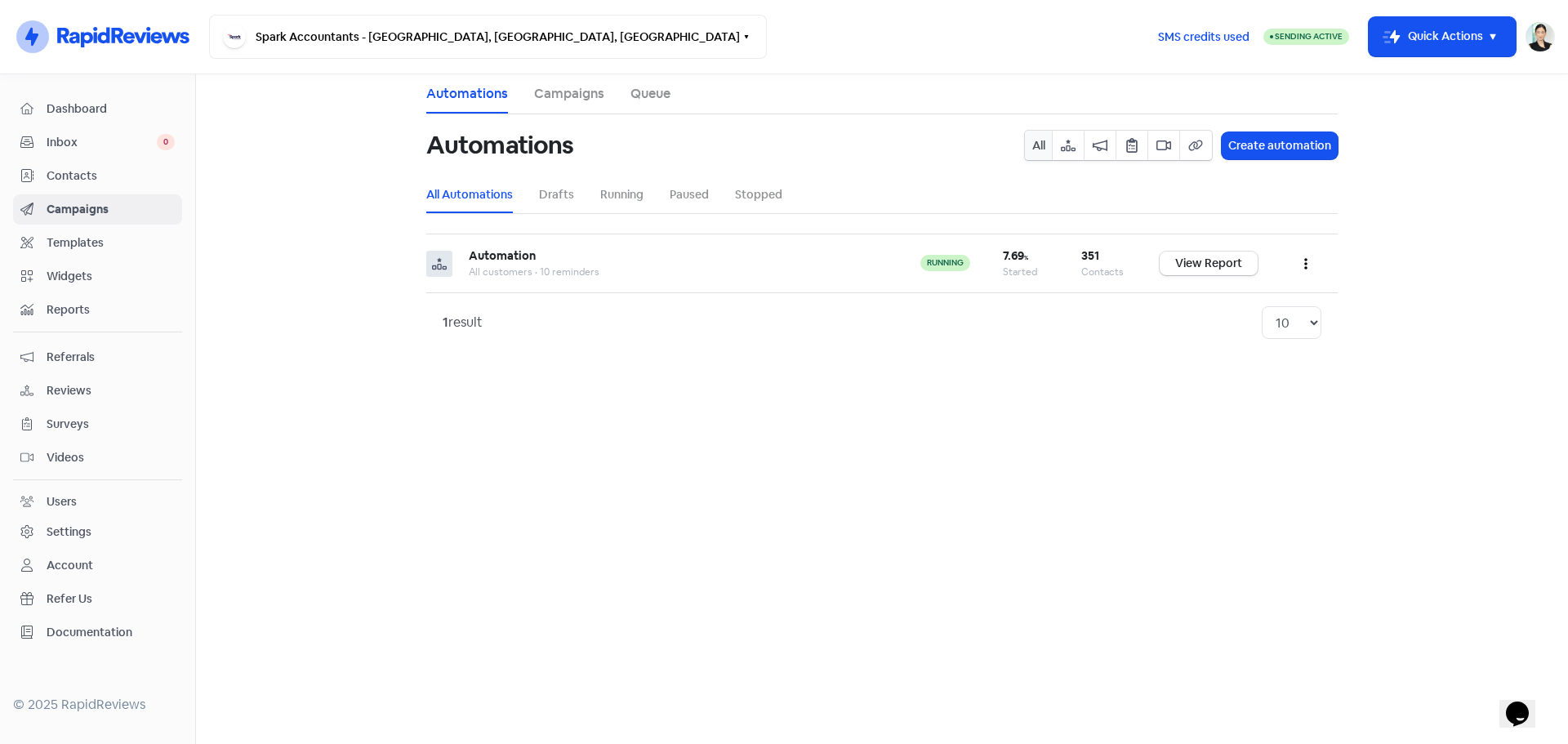
click at [110, 174] on span "Contacts" at bounding box center [111, 176] width 128 height 17
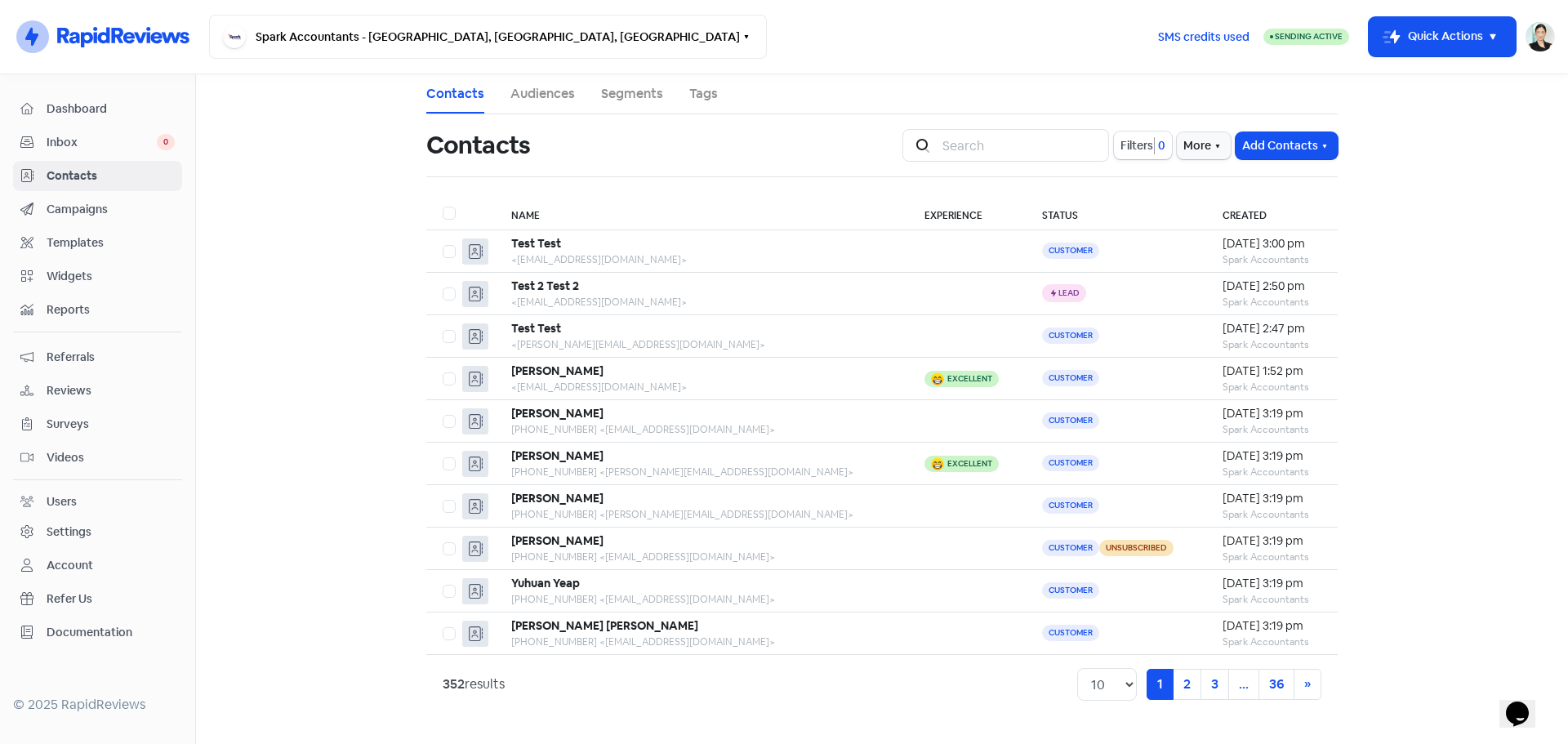
click at [110, 319] on div "Reports" at bounding box center [97, 310] width 155 height 19
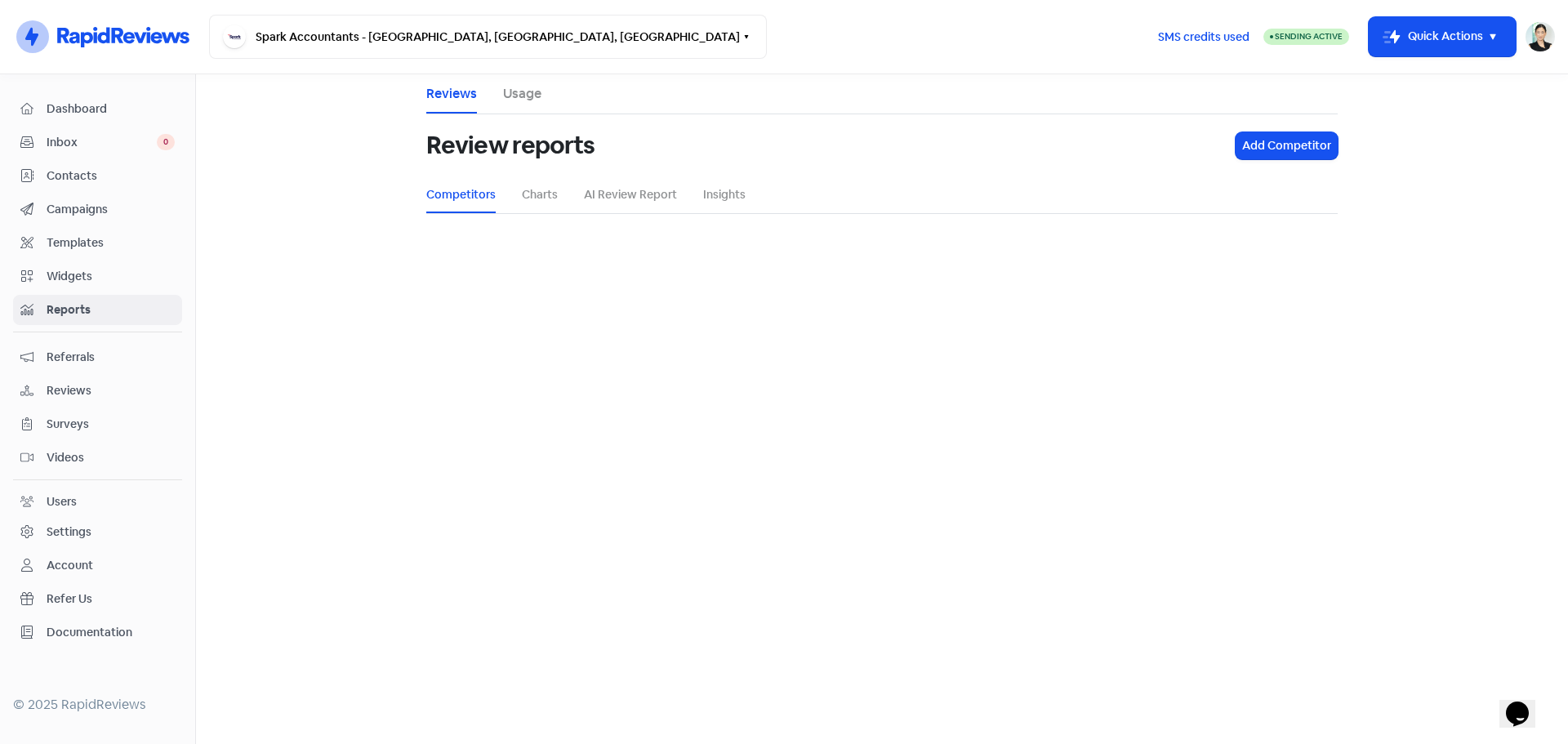
click at [100, 384] on span "Reviews" at bounding box center [111, 391] width 128 height 17
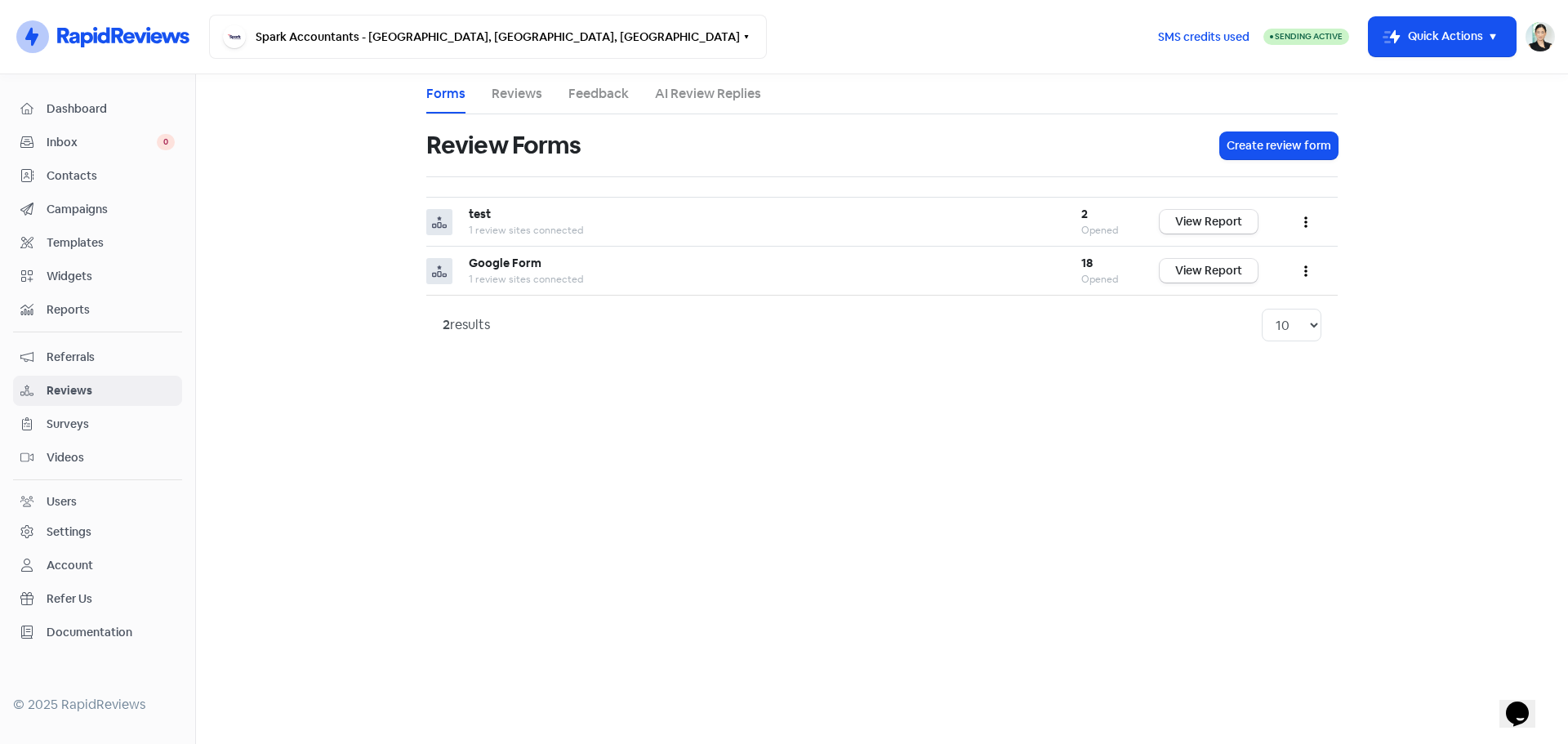
click at [65, 172] on span "Contacts" at bounding box center [111, 176] width 128 height 17
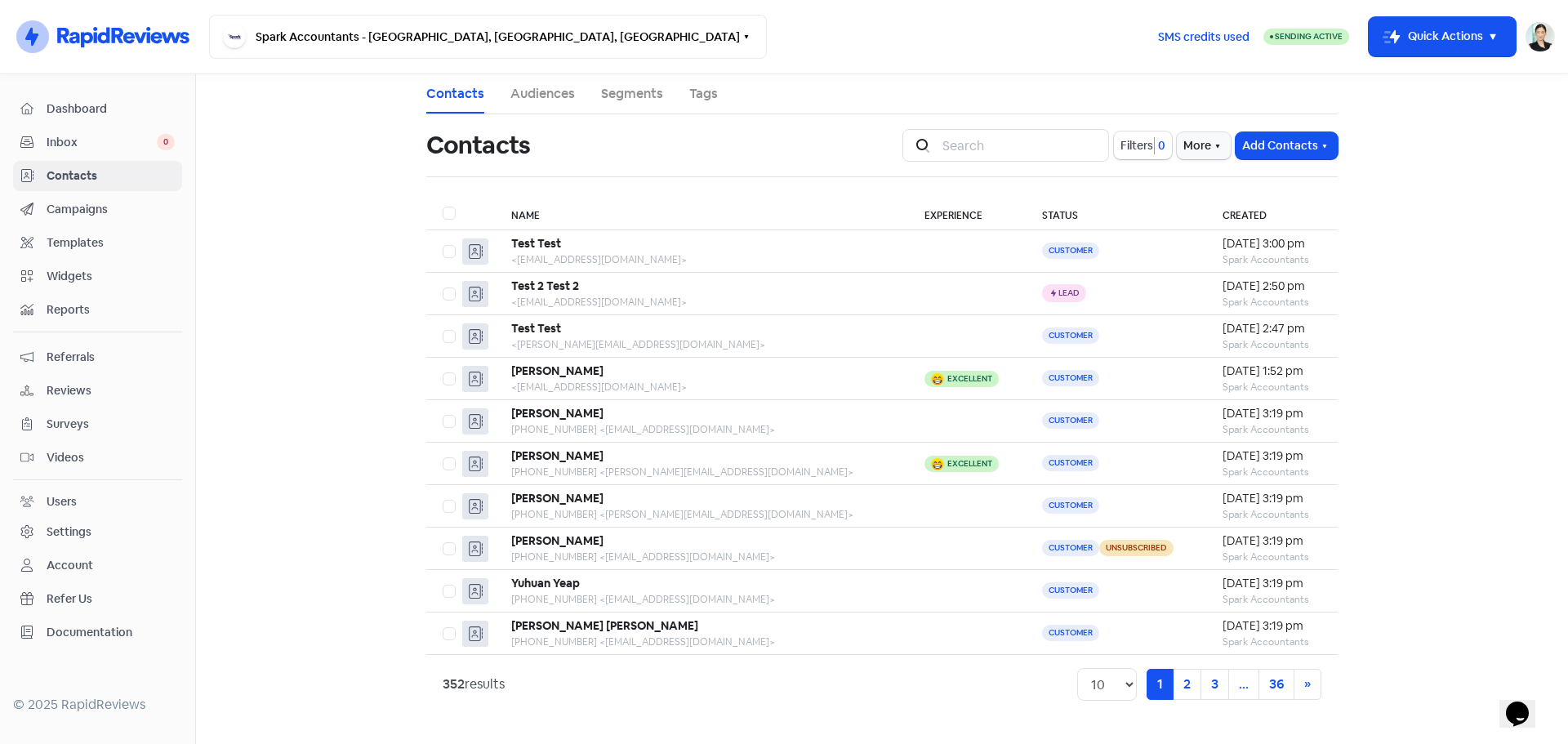
click at [71, 209] on span "Campaigns" at bounding box center [111, 209] width 128 height 17
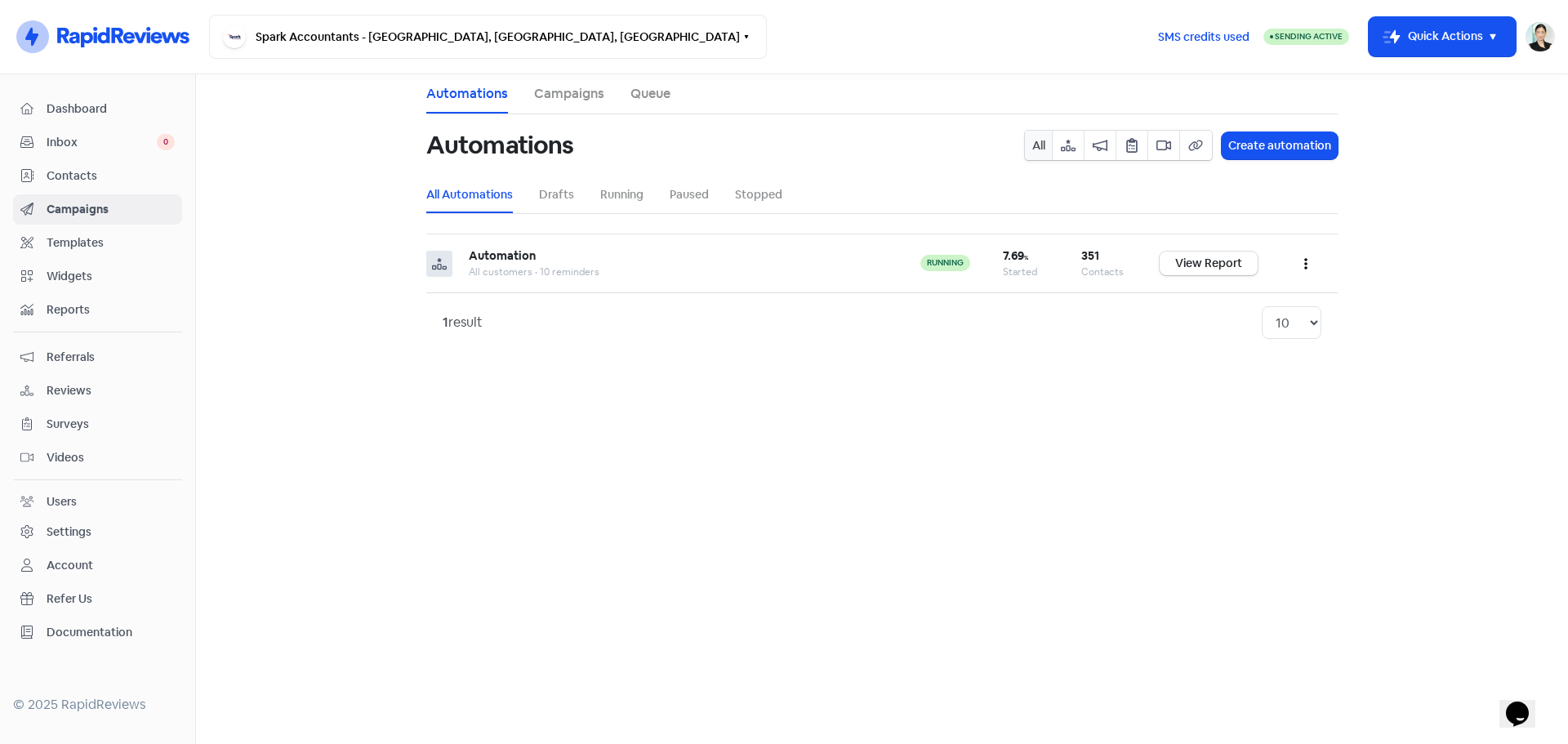
click at [115, 141] on span "Inbox" at bounding box center [101, 142] width 110 height 17
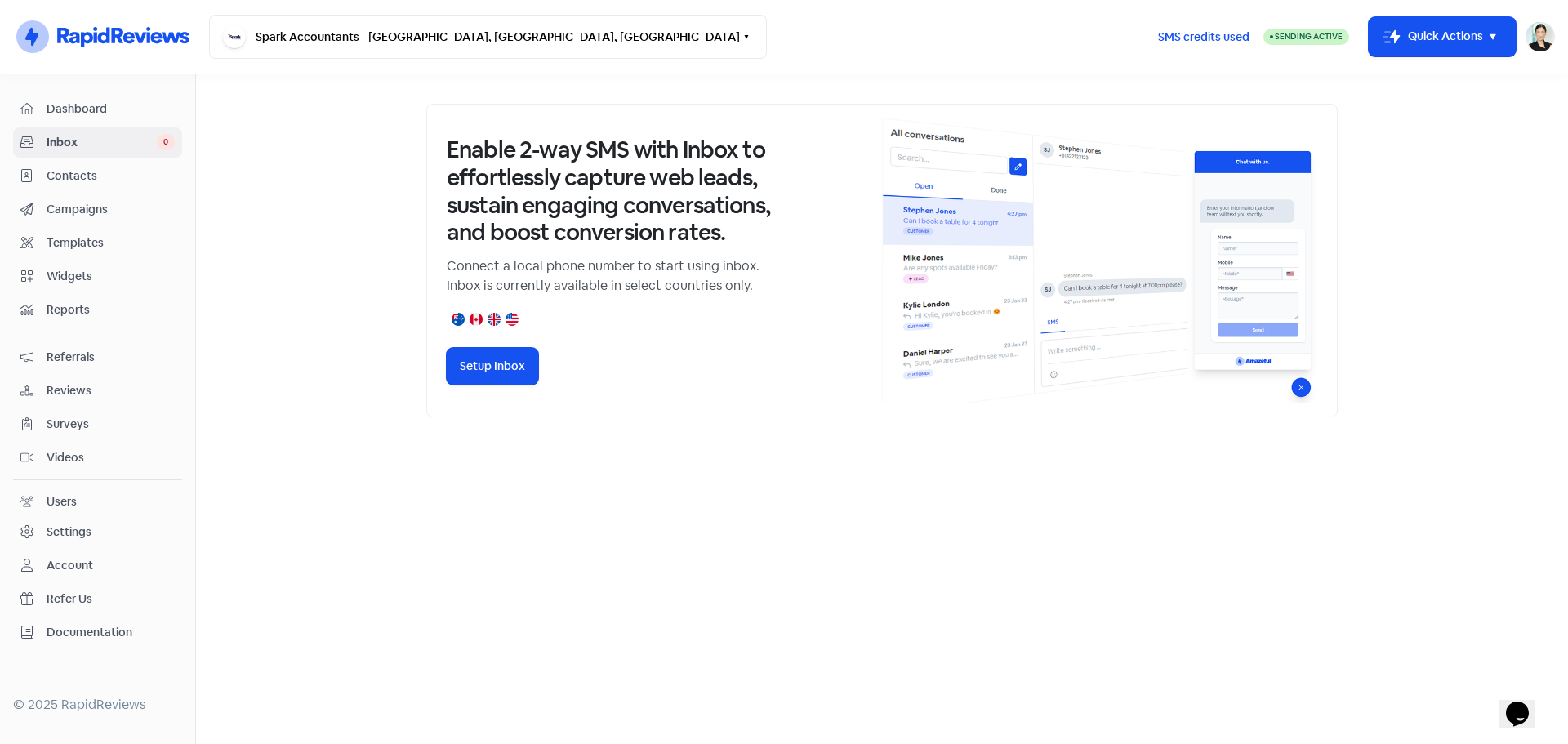
click at [87, 201] on span "Campaigns" at bounding box center [111, 209] width 128 height 17
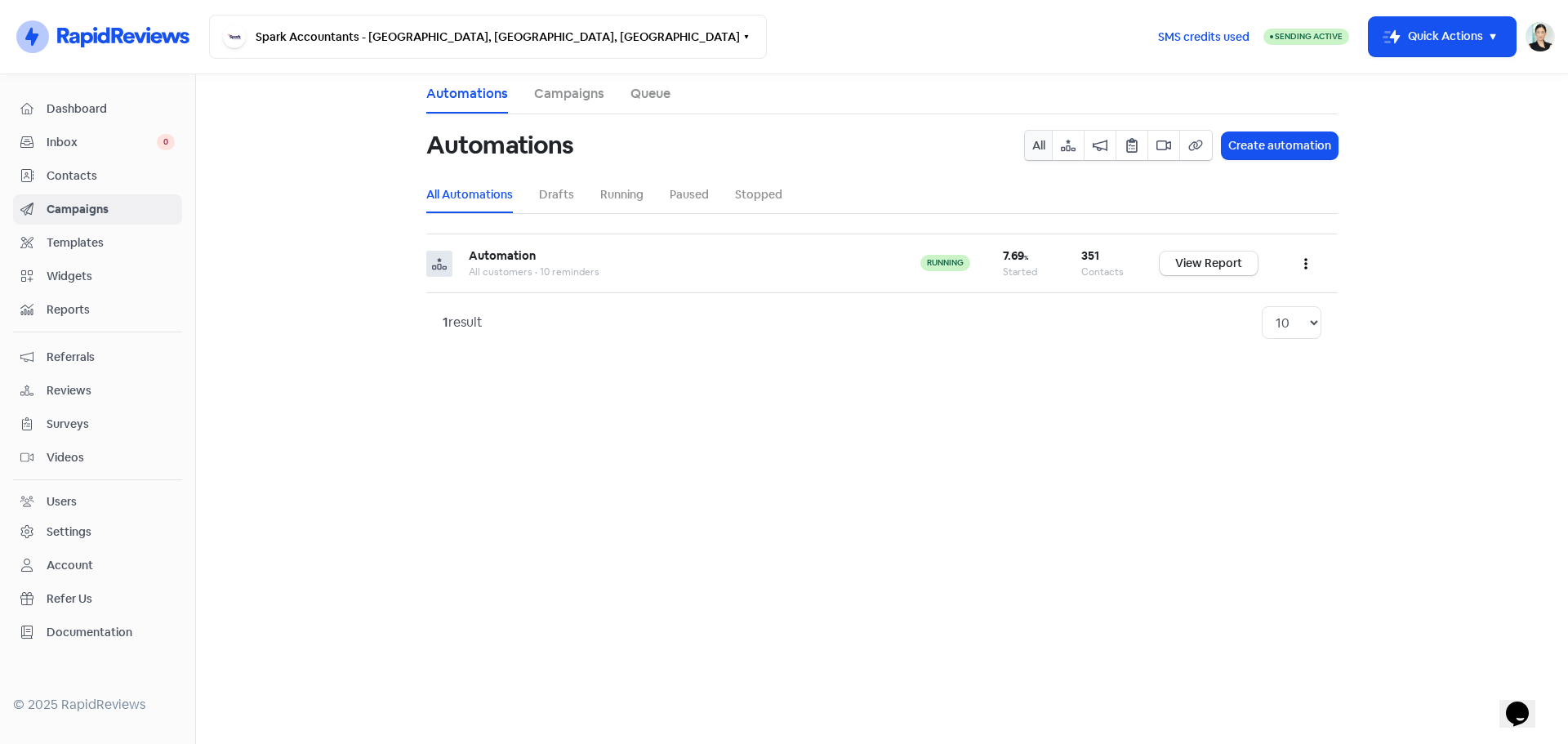
click at [93, 111] on span "Dashboard" at bounding box center [111, 109] width 128 height 17
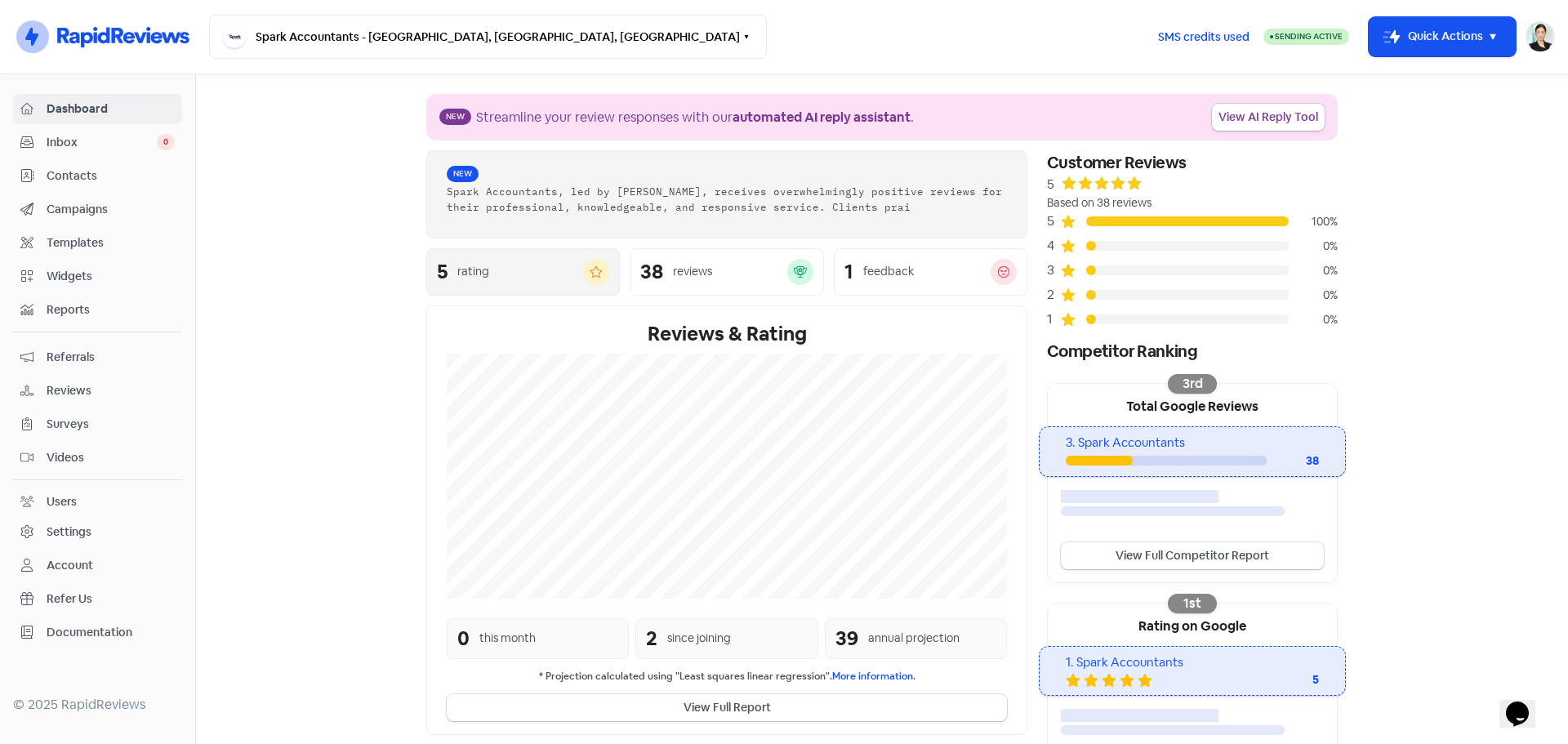
click at [531, 278] on div "rating" at bounding box center [520, 271] width 126 height 17
